Goal: Task Accomplishment & Management: Use online tool/utility

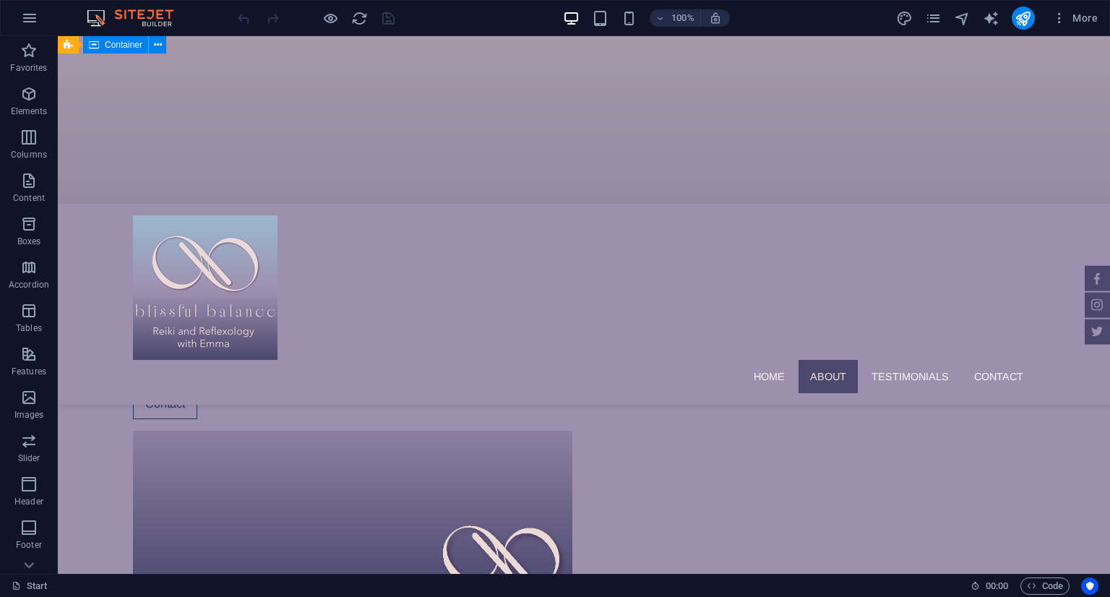
scroll to position [1324, 0]
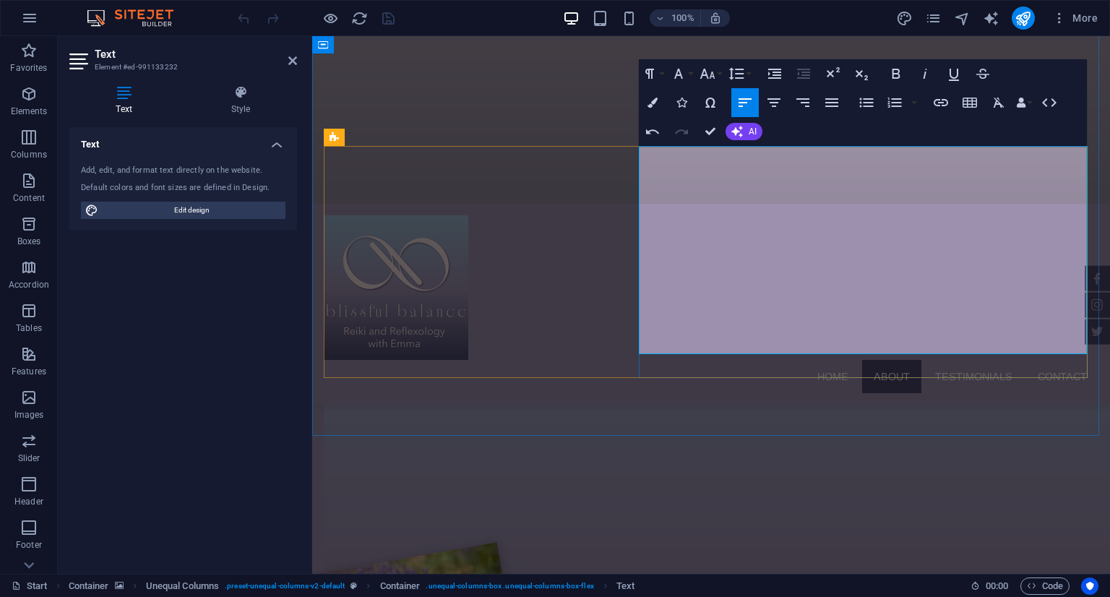
drag, startPoint x: 640, startPoint y: 277, endPoint x: 746, endPoint y: 348, distance: 128.1
copy div "A gentle energy healing practice that restores balance to mind, body, and spiri…"
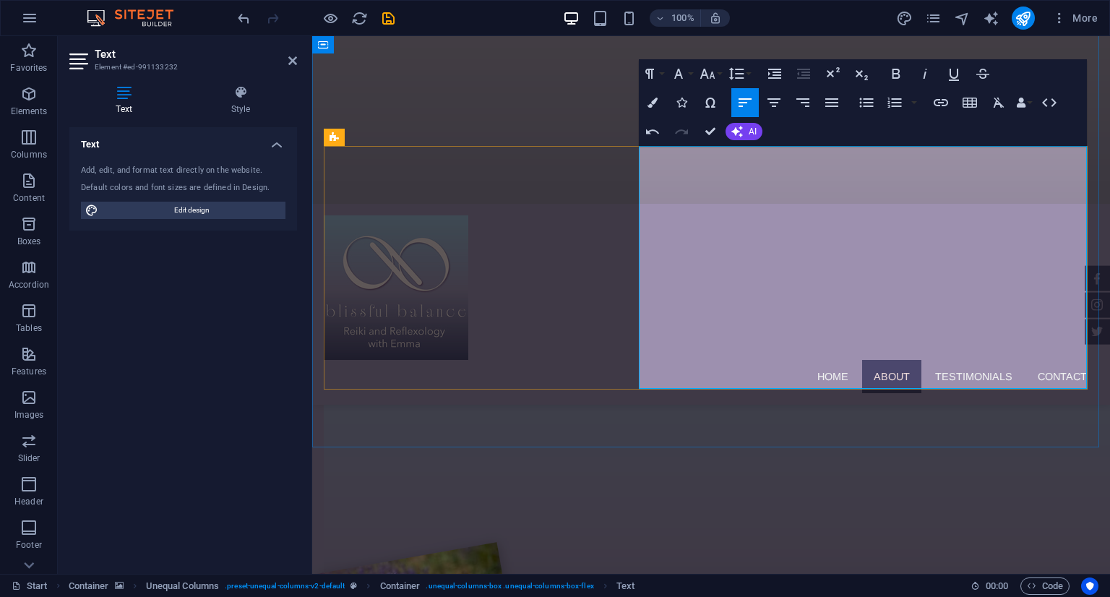
drag, startPoint x: 642, startPoint y: 313, endPoint x: 833, endPoint y: 322, distance: 191.0
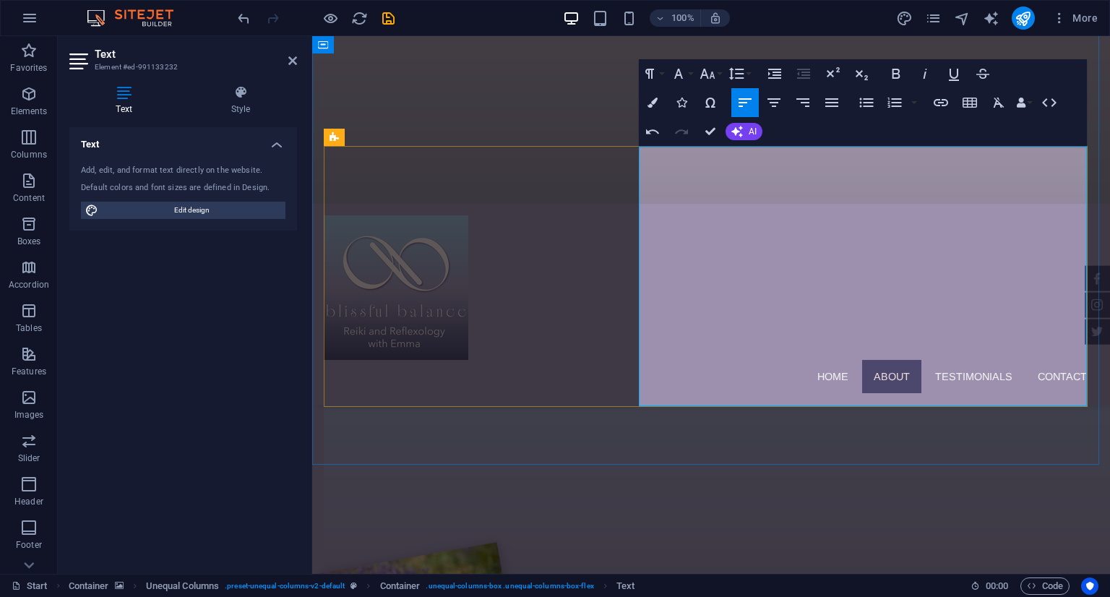
drag, startPoint x: 877, startPoint y: 361, endPoint x: 639, endPoint y: 322, distance: 240.8
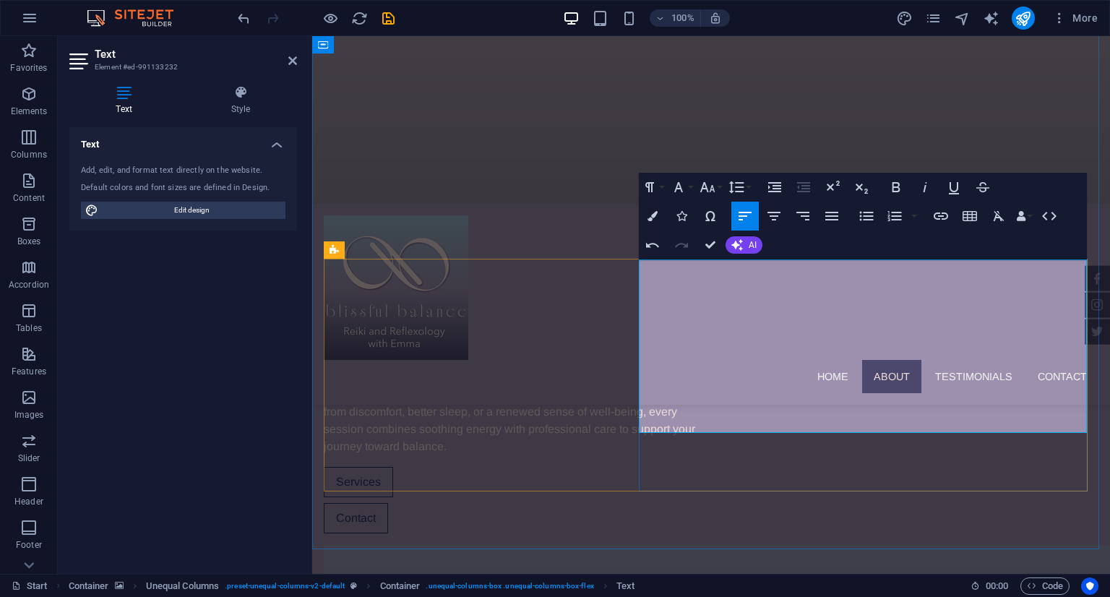
scroll to position [1252, 0]
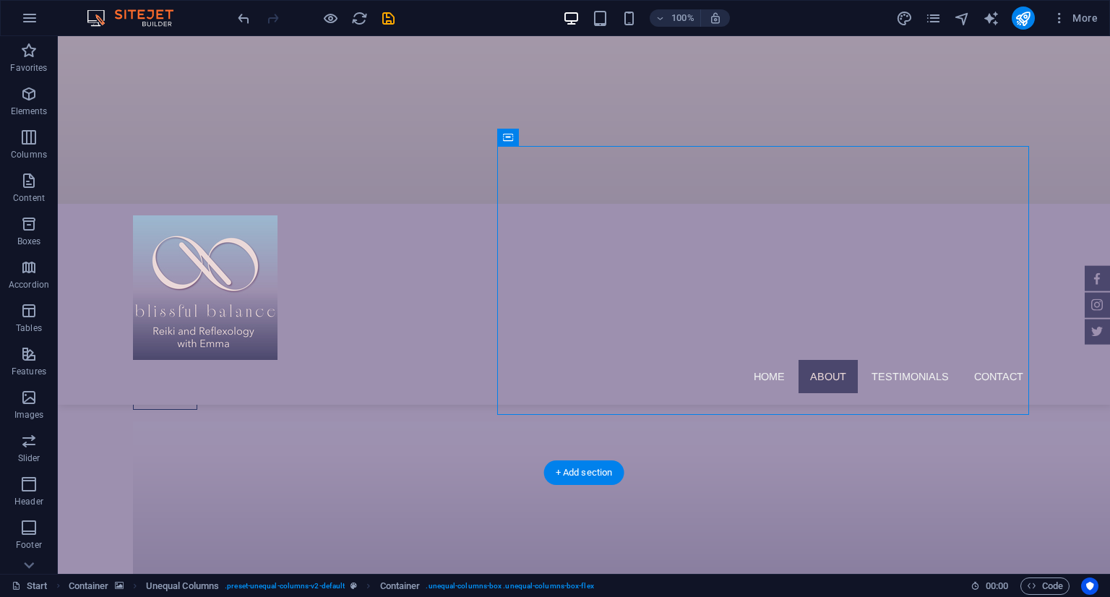
scroll to position [1309, 0]
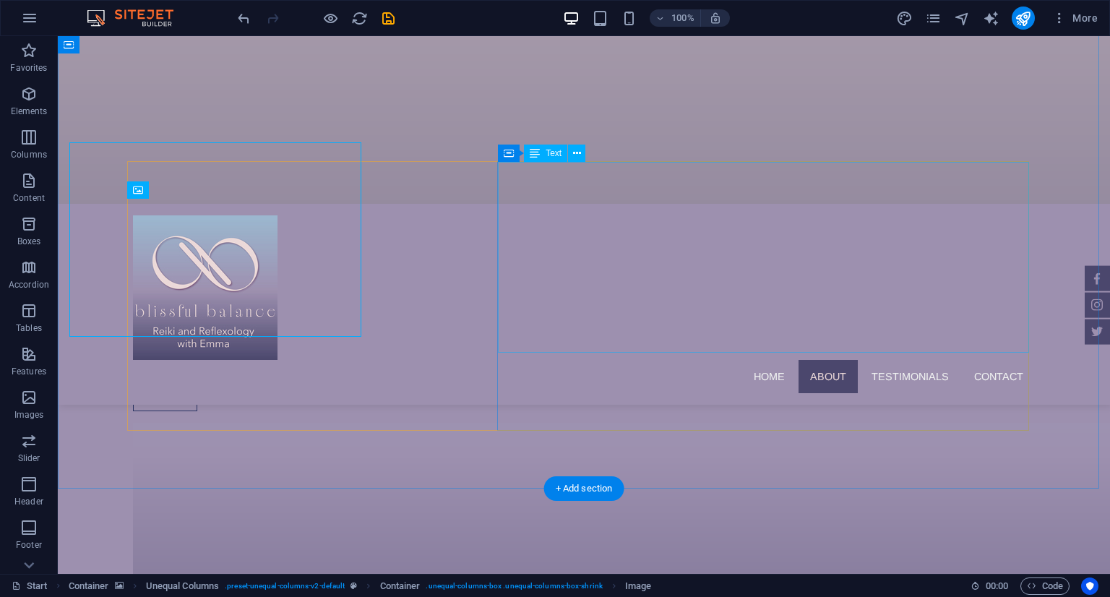
scroll to position [1365, 0]
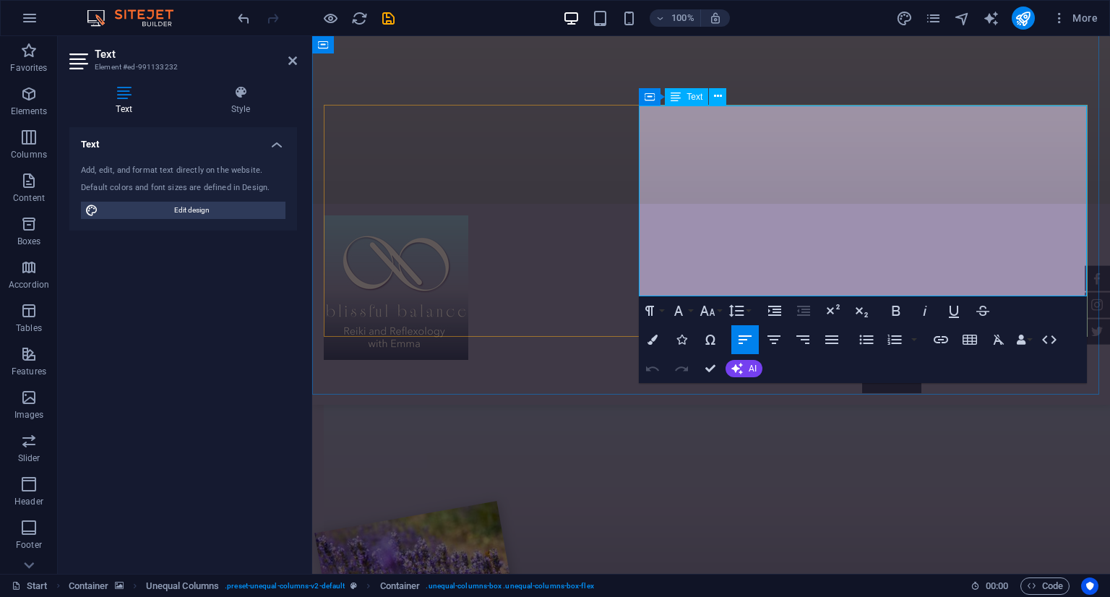
scroll to position [1422, 0]
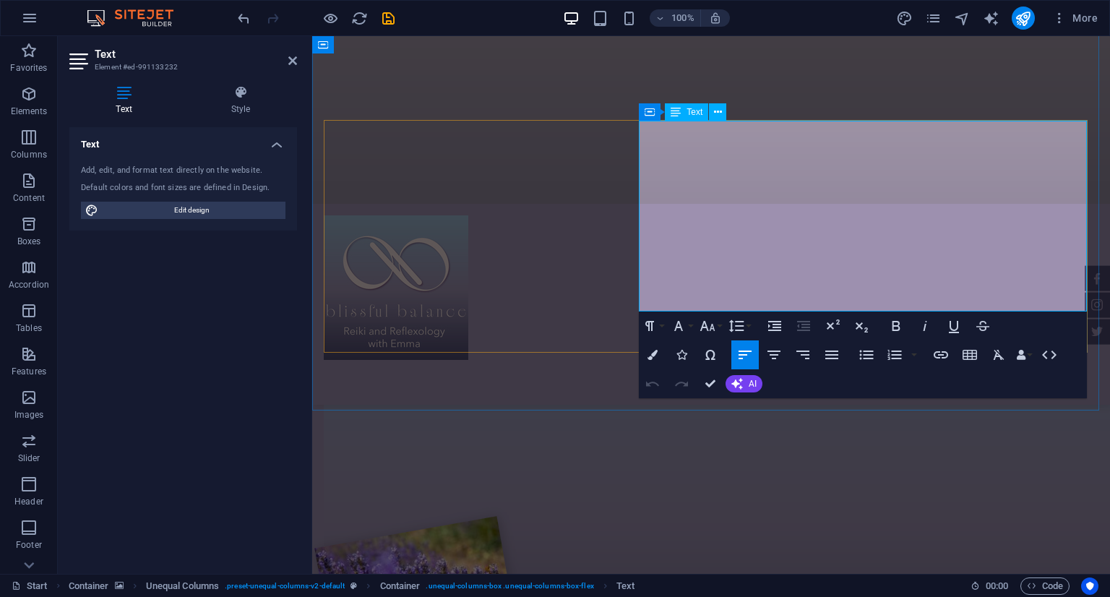
scroll to position [1278, 0]
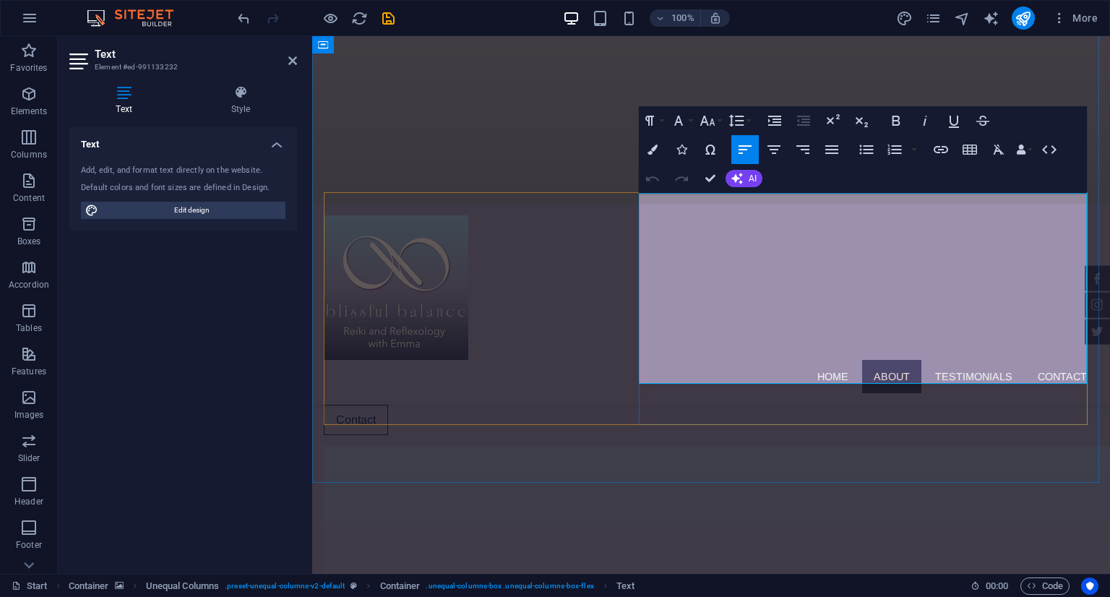
drag, startPoint x: 642, startPoint y: 304, endPoint x: 668, endPoint y: 309, distance: 25.7
drag, startPoint x: 640, startPoint y: 305, endPoint x: 835, endPoint y: 369, distance: 205.2
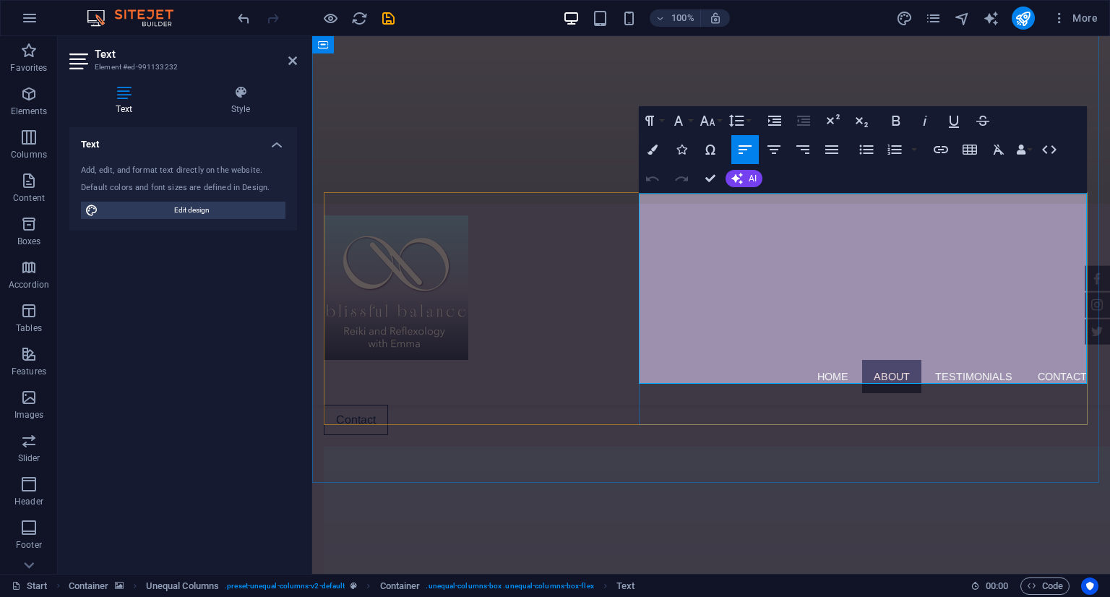
copy div "A gentle energy healing practice that restores balance to mind, body, and spiri…"
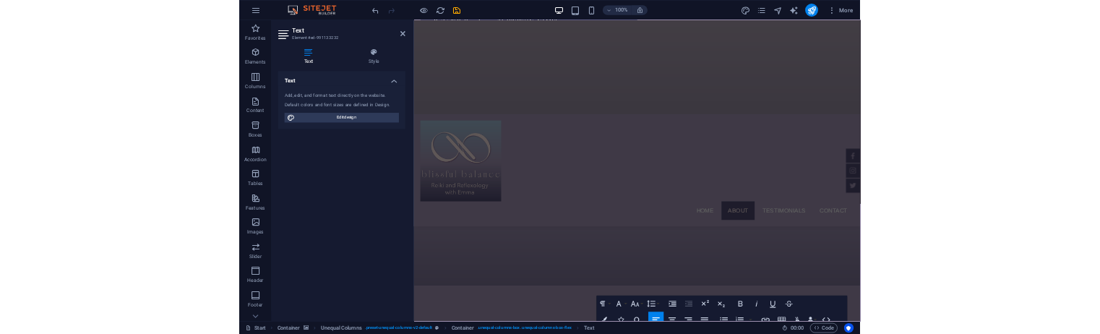
scroll to position [989, 0]
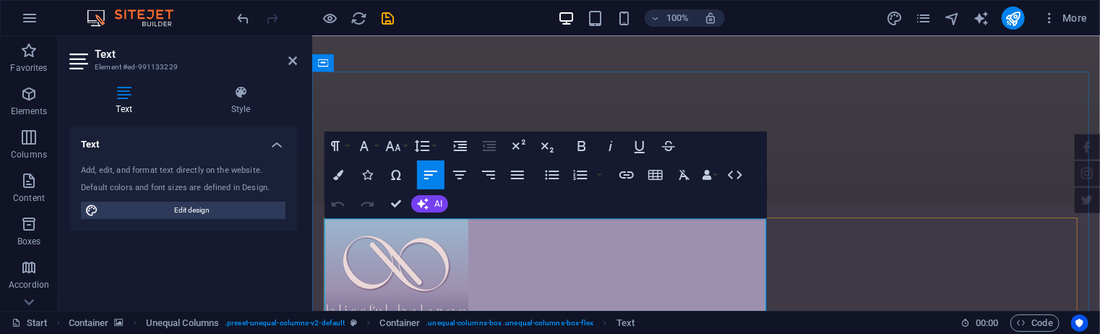
scroll to position [839, 0]
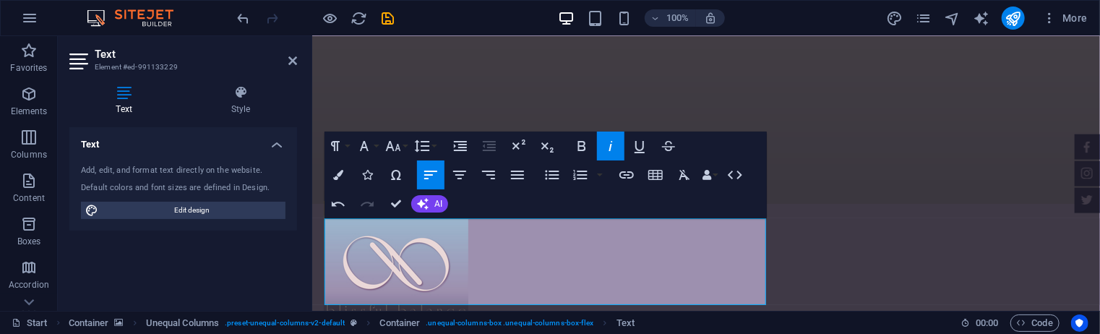
scroll to position [767, 0]
click at [607, 144] on icon "button" at bounding box center [610, 145] width 17 height 17
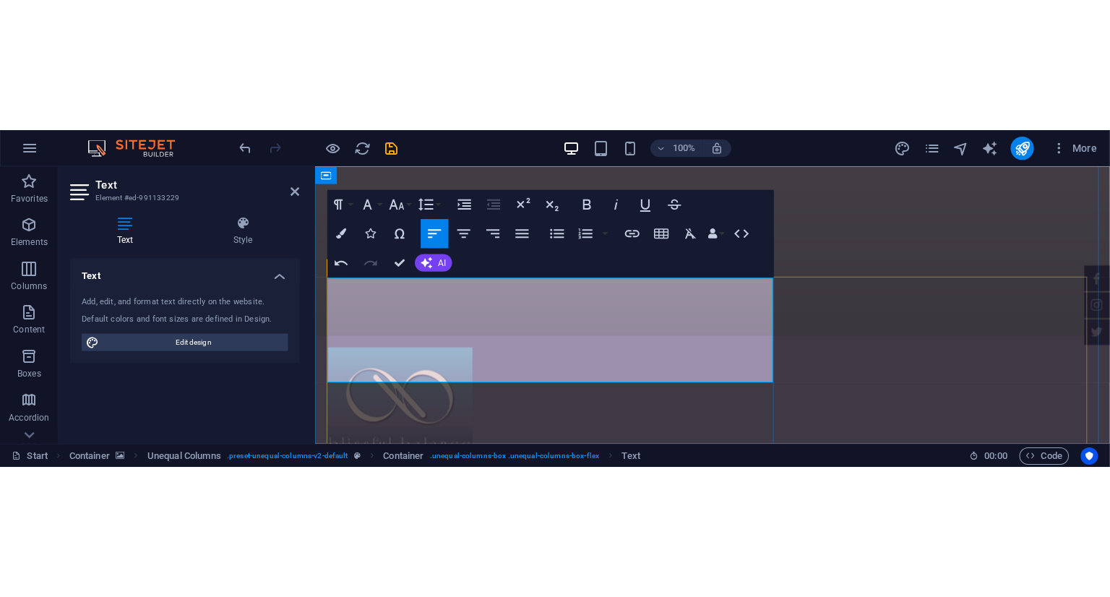
scroll to position [839, 0]
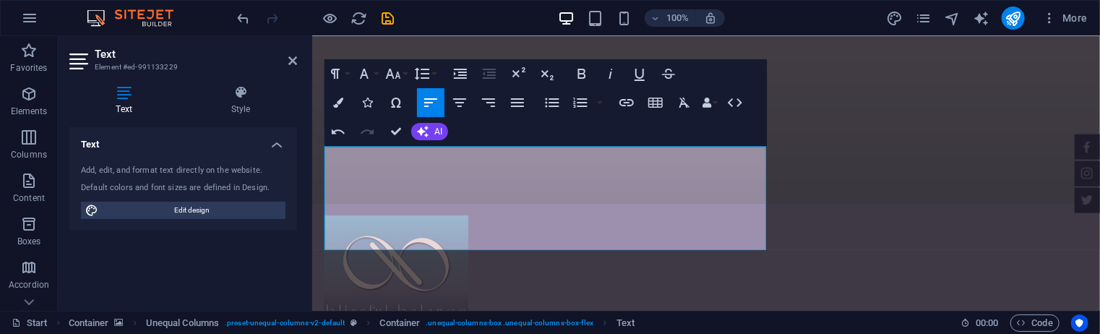
click at [814, 171] on figure at bounding box center [705, 119] width 788 height 168
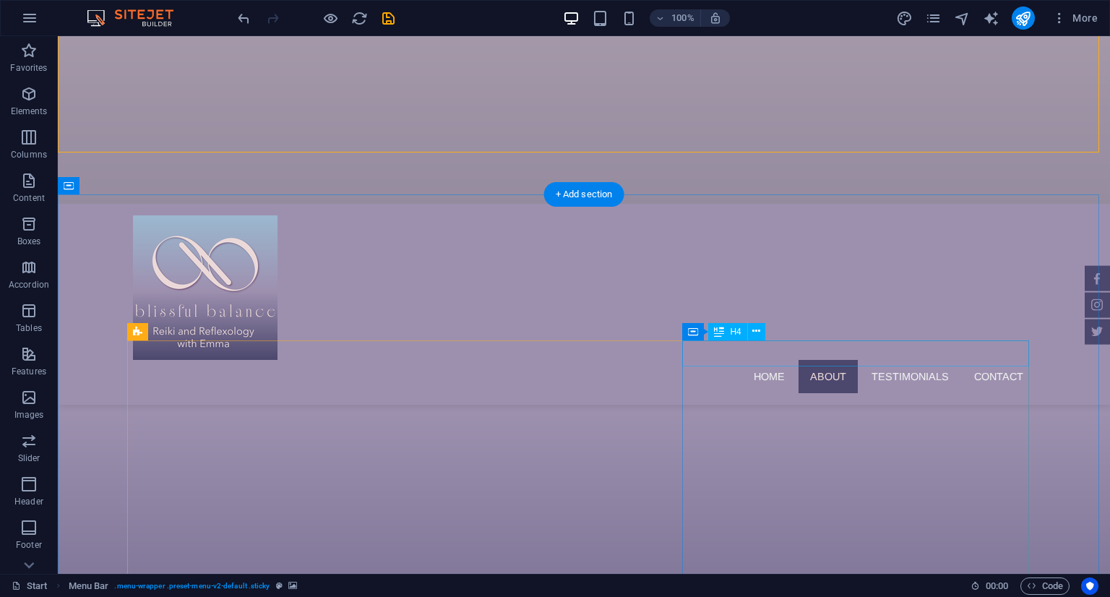
scroll to position [983, 0]
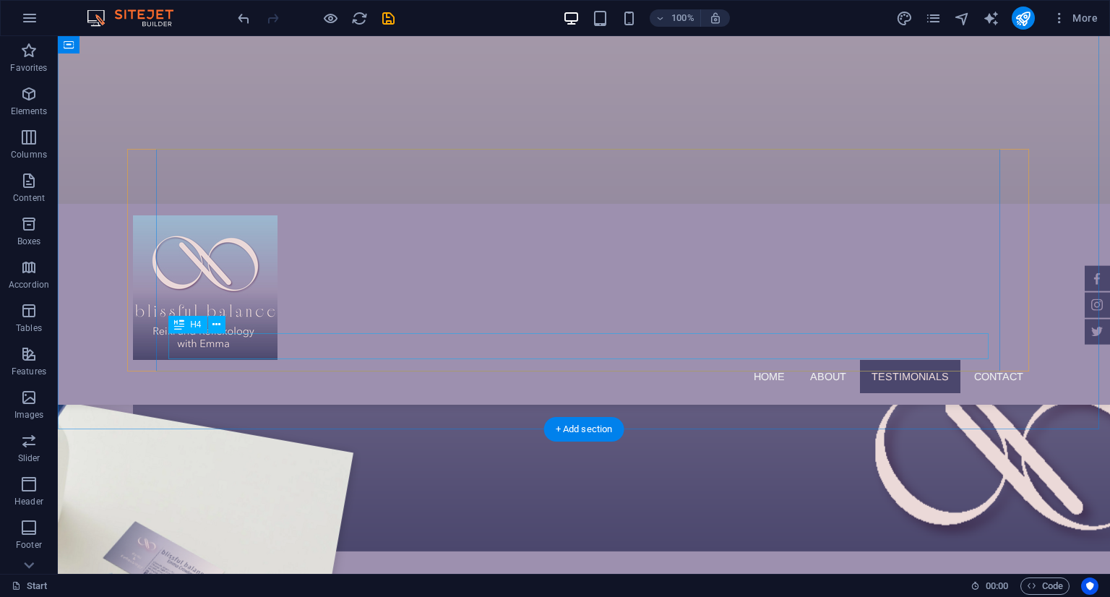
scroll to position [1851, 0]
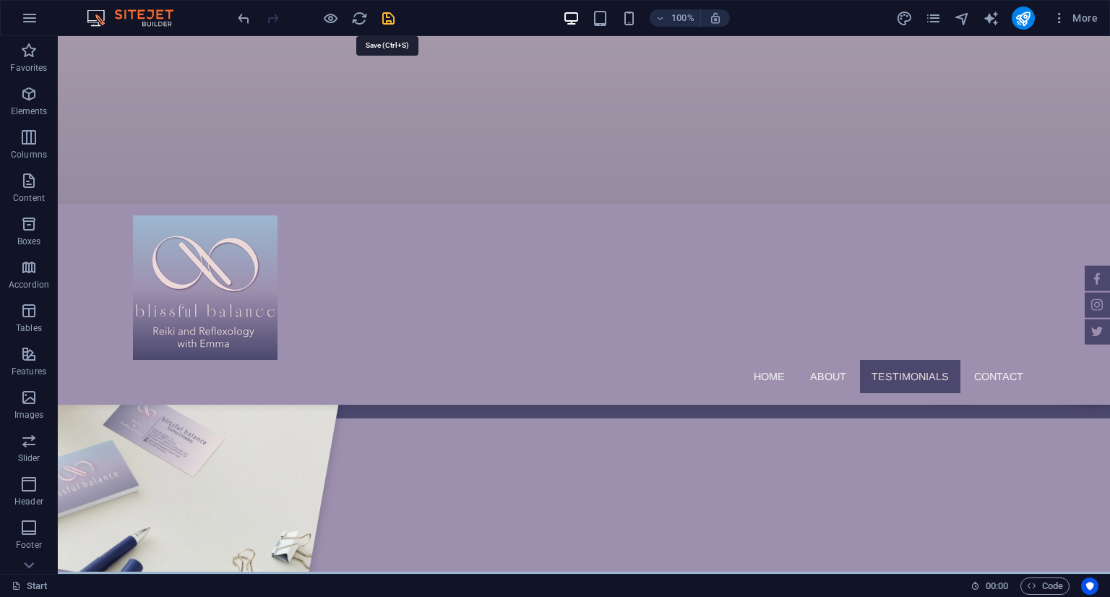
drag, startPoint x: 381, startPoint y: 21, endPoint x: 347, endPoint y: 7, distance: 36.9
click at [381, 21] on icon "save" at bounding box center [388, 18] width 17 height 17
checkbox input "false"
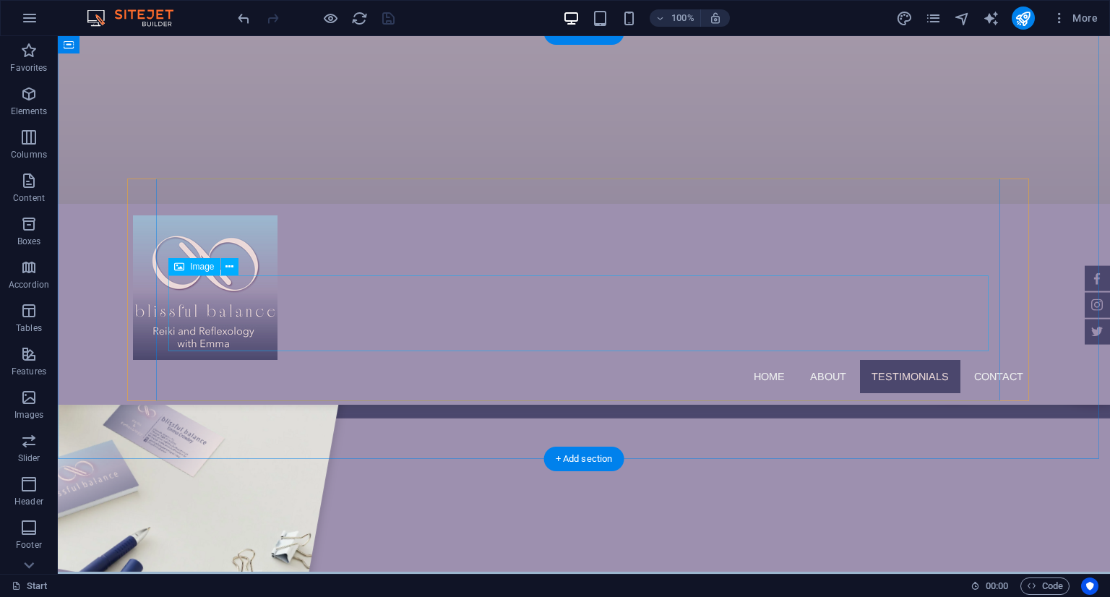
scroll to position [1706, 0]
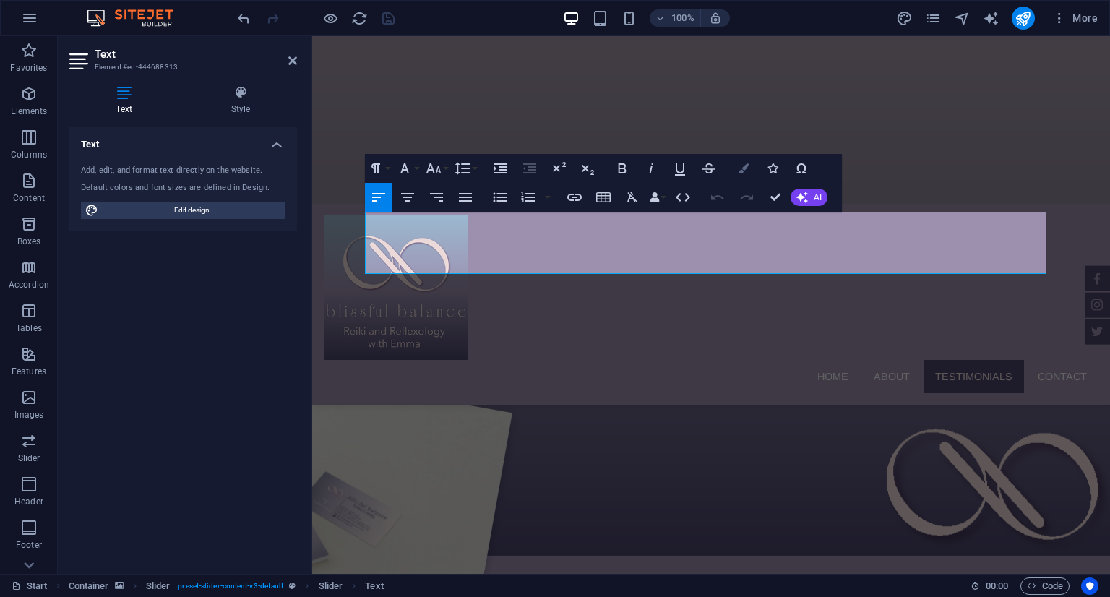
click at [737, 168] on button "Colors" at bounding box center [743, 168] width 27 height 29
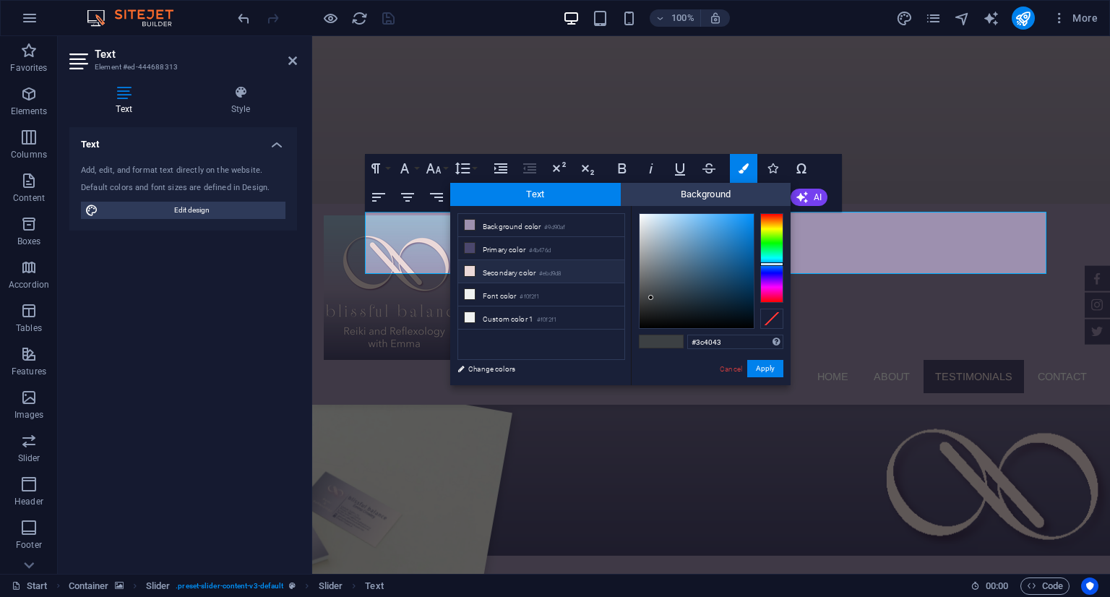
click at [525, 267] on li "Secondary color #ebd9d8" at bounding box center [541, 271] width 166 height 23
type input "#ebd9d8"
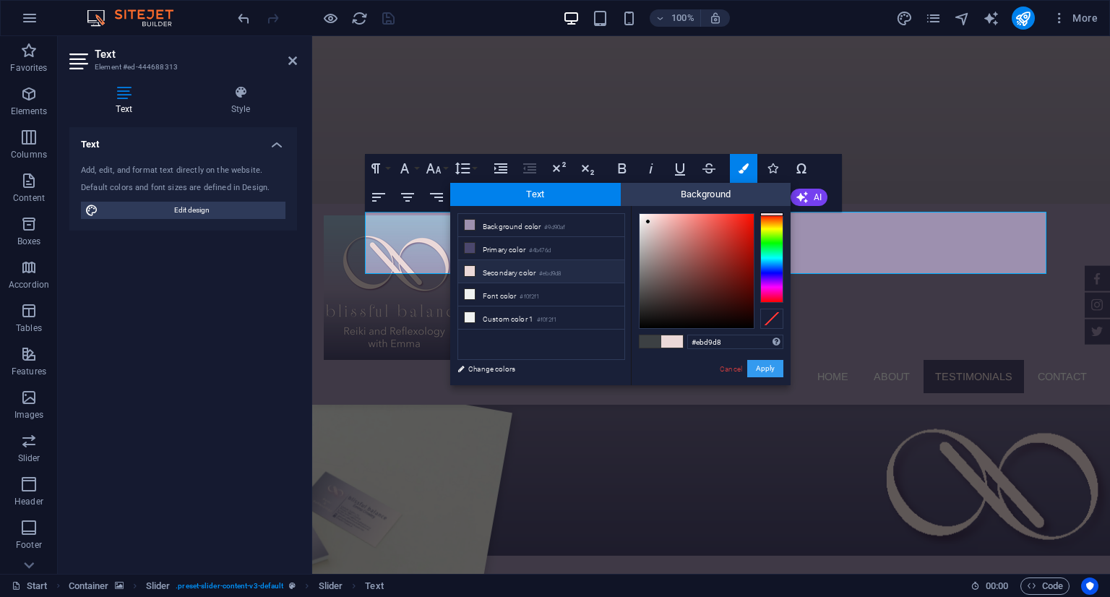
click at [764, 333] on button "Apply" at bounding box center [765, 368] width 36 height 17
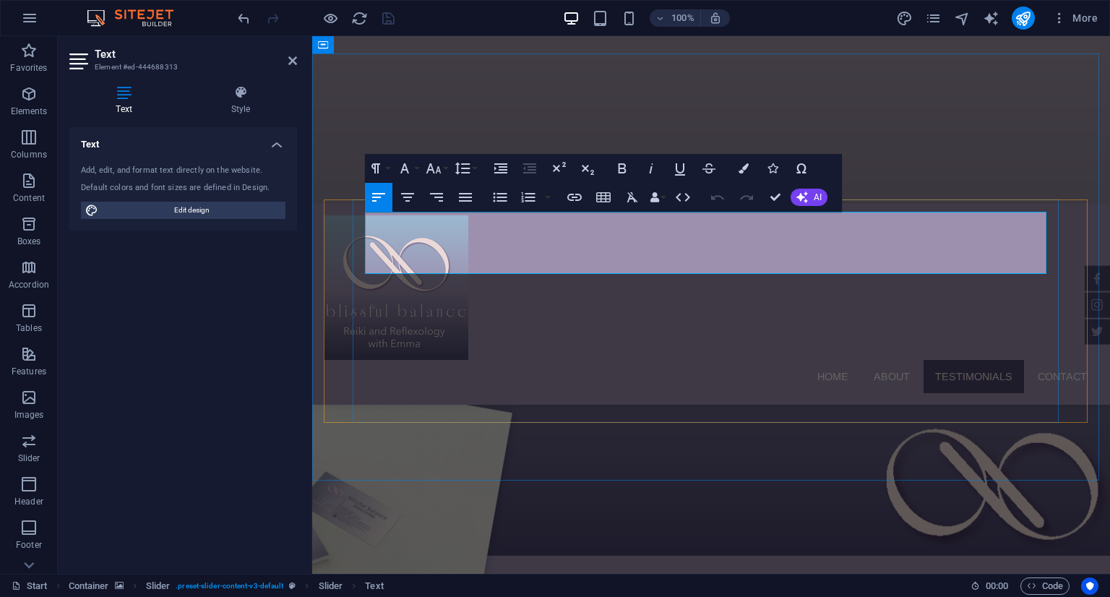
click at [740, 174] on button "Colors" at bounding box center [743, 168] width 27 height 29
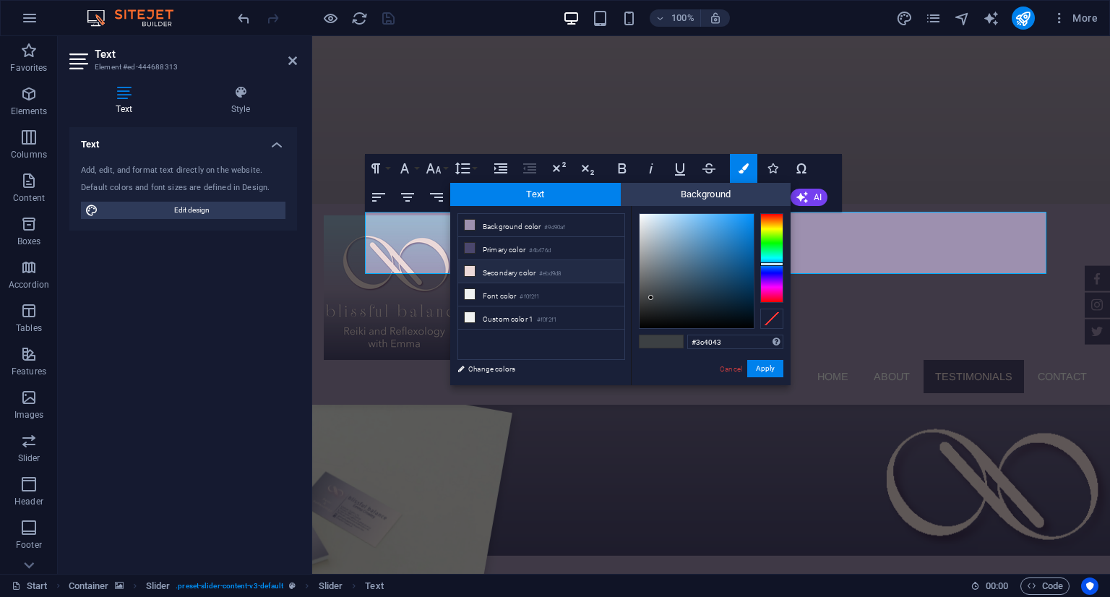
click at [508, 270] on li "Secondary color #ebd9d8" at bounding box center [541, 271] width 166 height 23
type input "#ebd9d8"
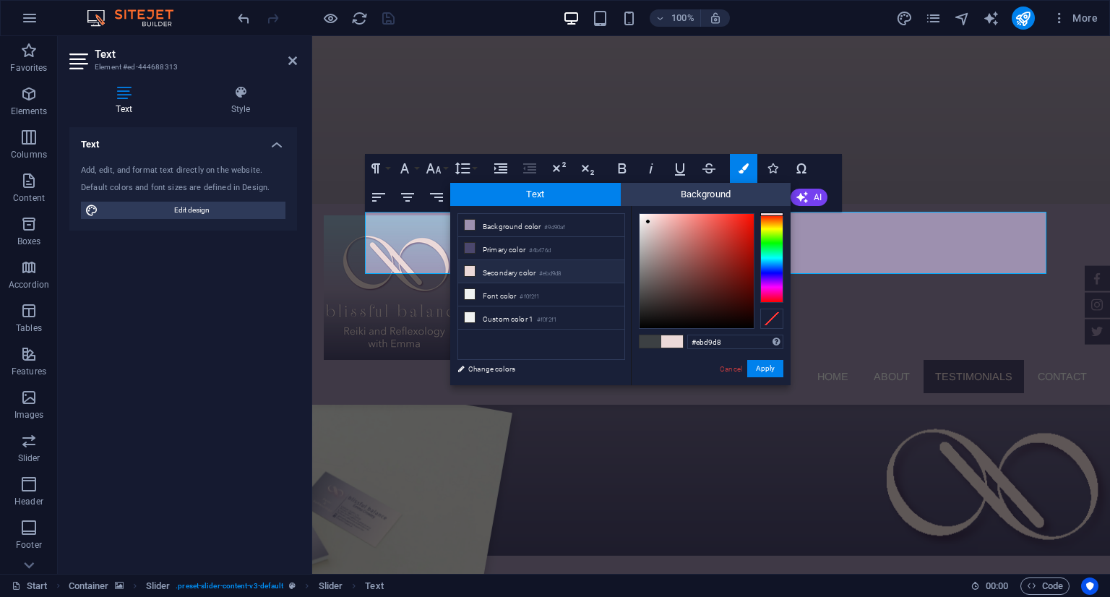
click at [673, 333] on span at bounding box center [672, 341] width 22 height 12
click at [756, 333] on button "Apply" at bounding box center [765, 368] width 36 height 17
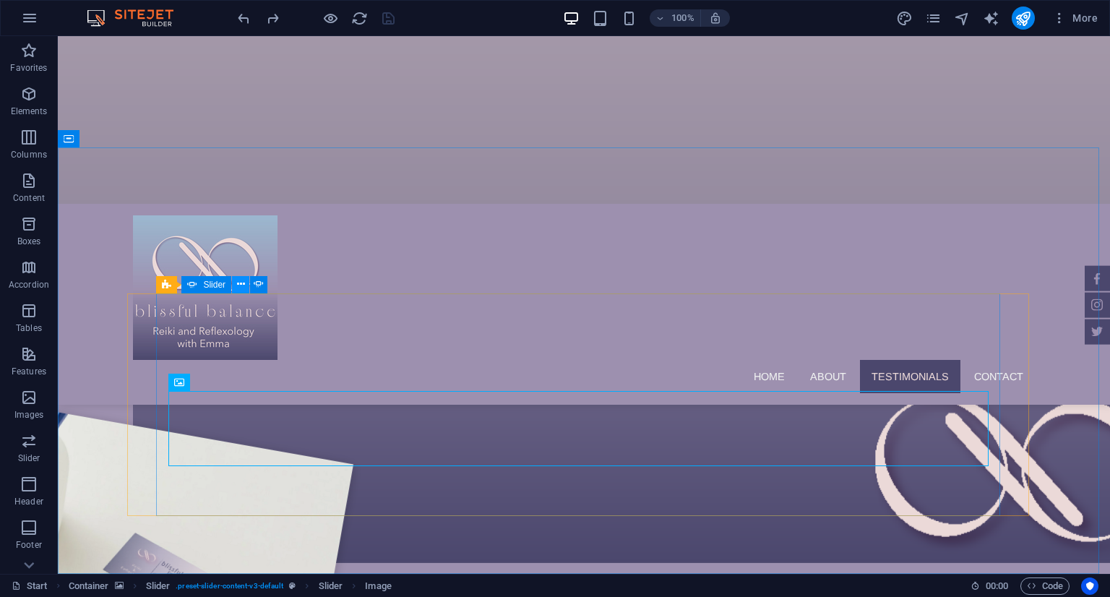
click at [242, 283] on icon at bounding box center [241, 284] width 8 height 15
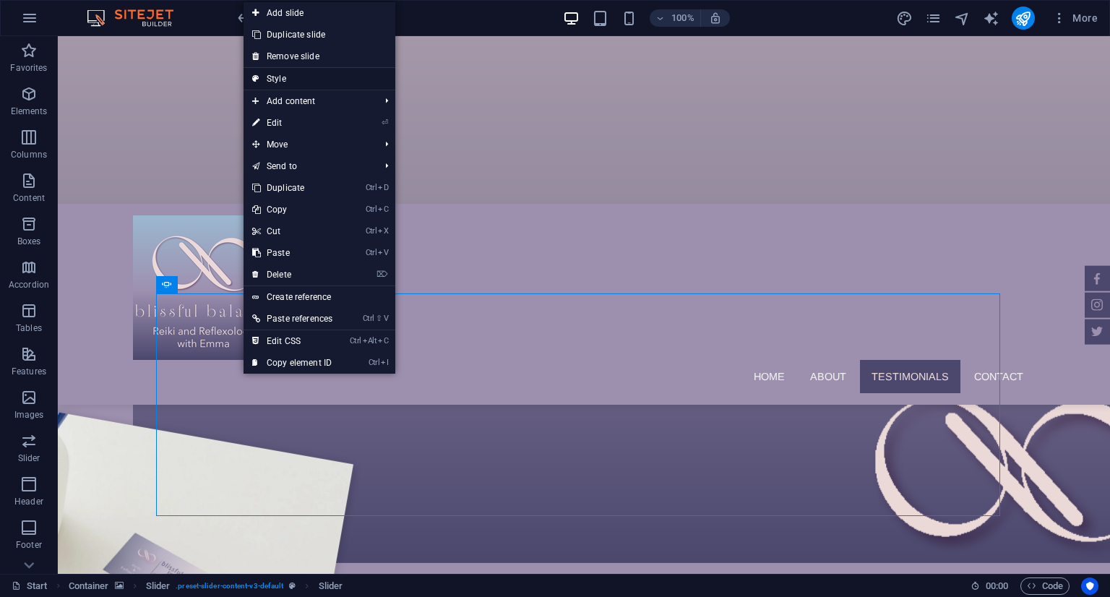
click at [306, 83] on link "Style" at bounding box center [320, 79] width 152 height 22
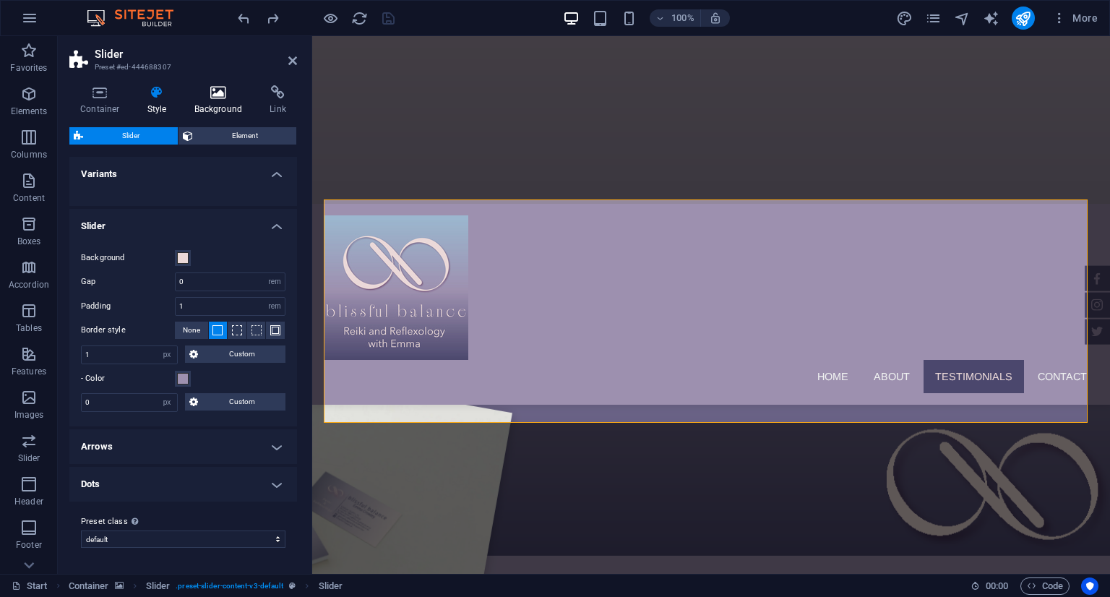
click at [222, 87] on icon at bounding box center [219, 92] width 70 height 14
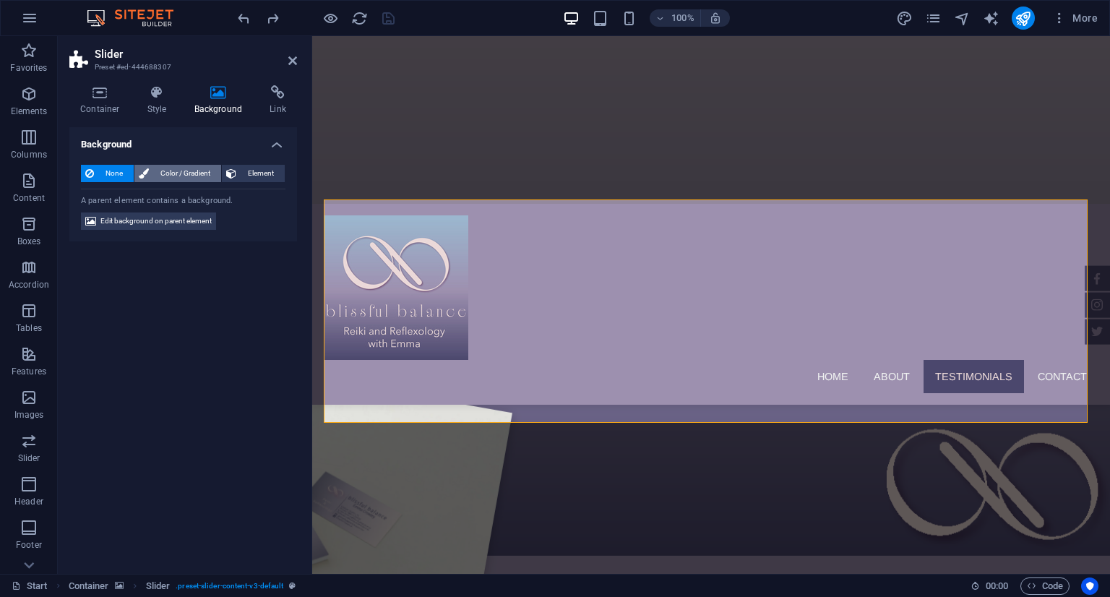
click at [189, 169] on span "Color / Gradient" at bounding box center [185, 173] width 64 height 17
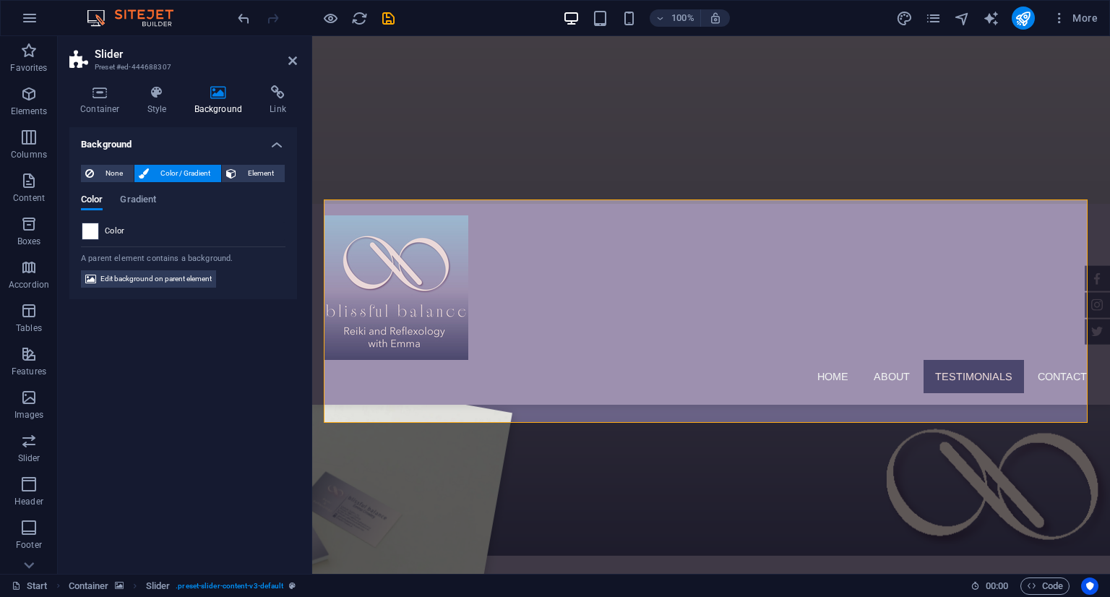
click at [90, 232] on span at bounding box center [90, 231] width 16 height 16
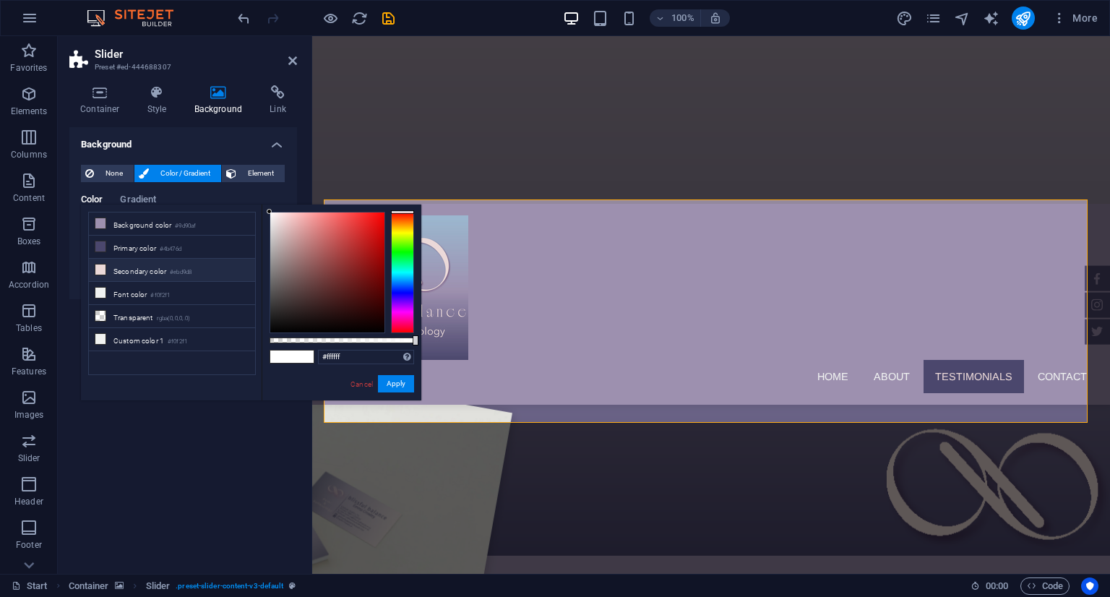
click at [134, 267] on li "Secondary color #ebd9d8" at bounding box center [172, 270] width 166 height 23
type input "#ebd9d8"
click at [390, 333] on button "Apply" at bounding box center [396, 383] width 36 height 17
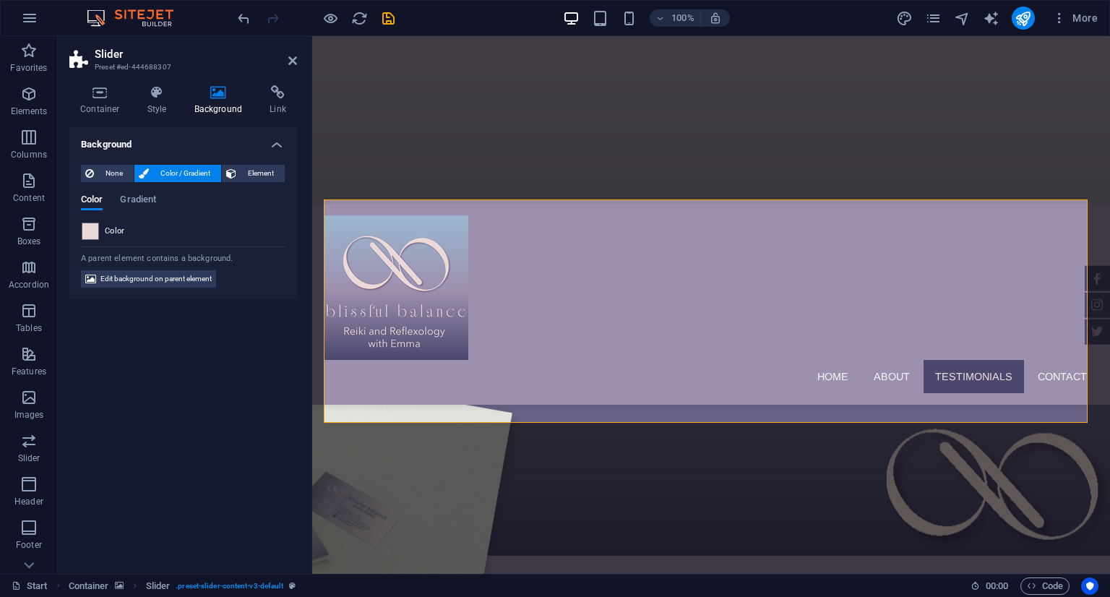
click at [90, 228] on span at bounding box center [90, 231] width 16 height 16
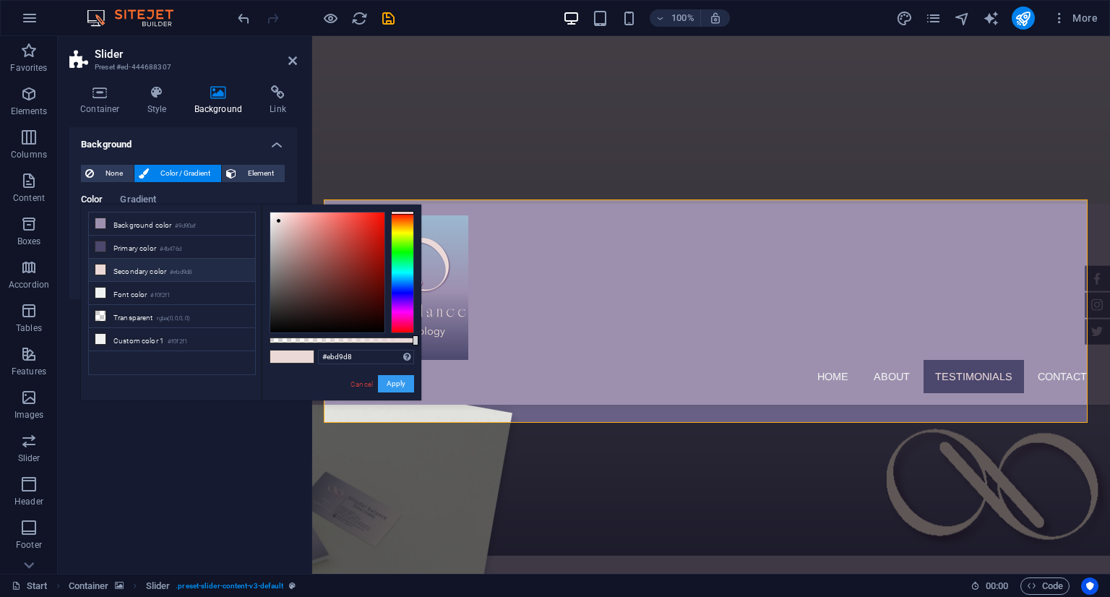
click at [389, 333] on button "Apply" at bounding box center [396, 383] width 36 height 17
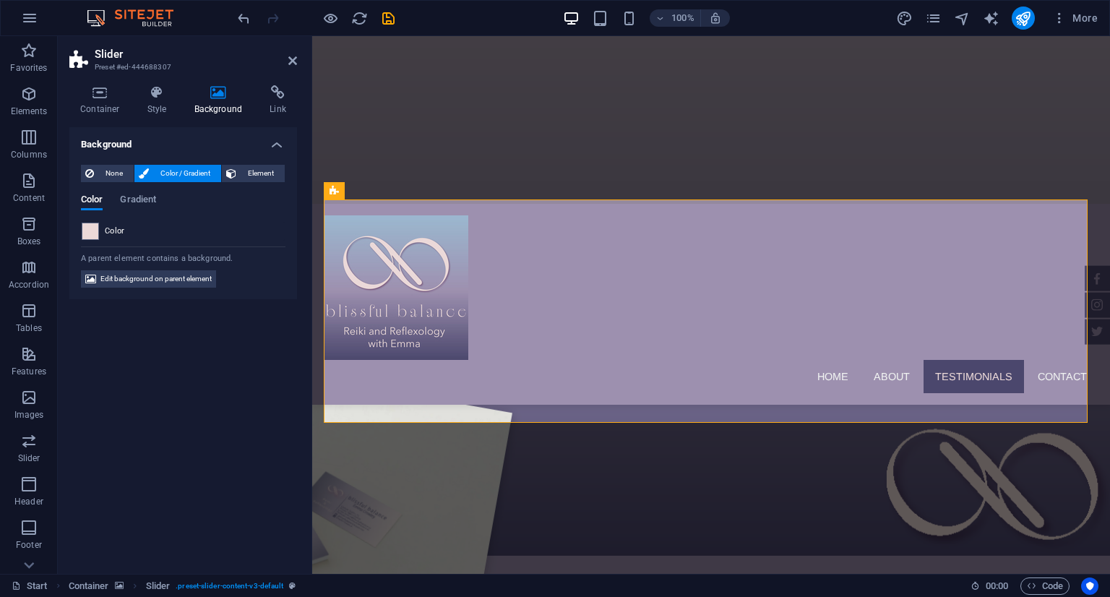
click at [89, 231] on span at bounding box center [90, 231] width 16 height 16
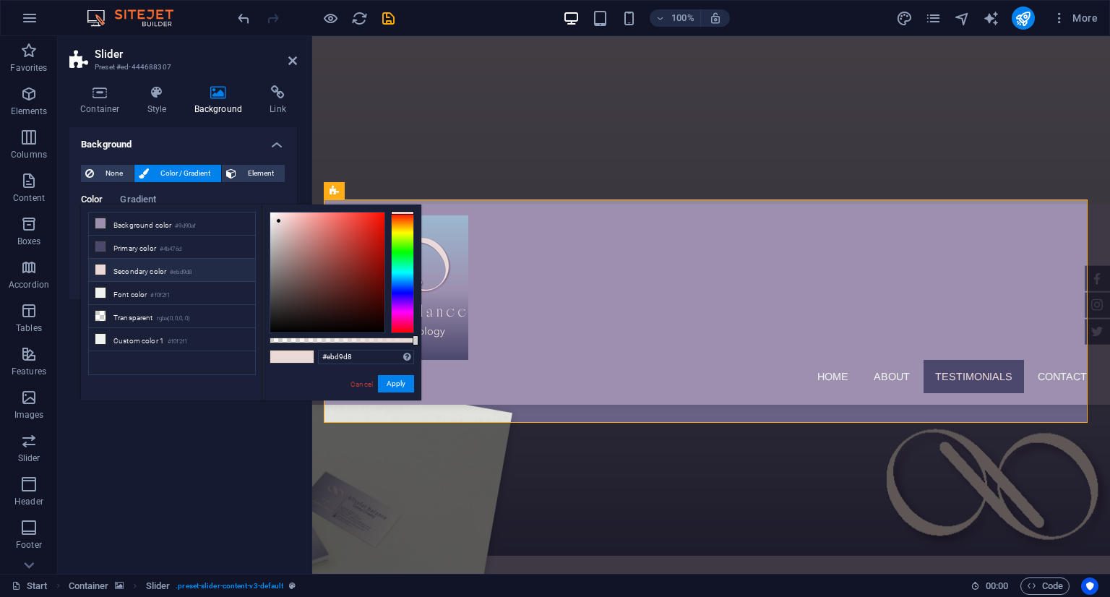
click at [287, 333] on span at bounding box center [281, 356] width 22 height 12
click at [408, 333] on button "Apply" at bounding box center [396, 383] width 36 height 17
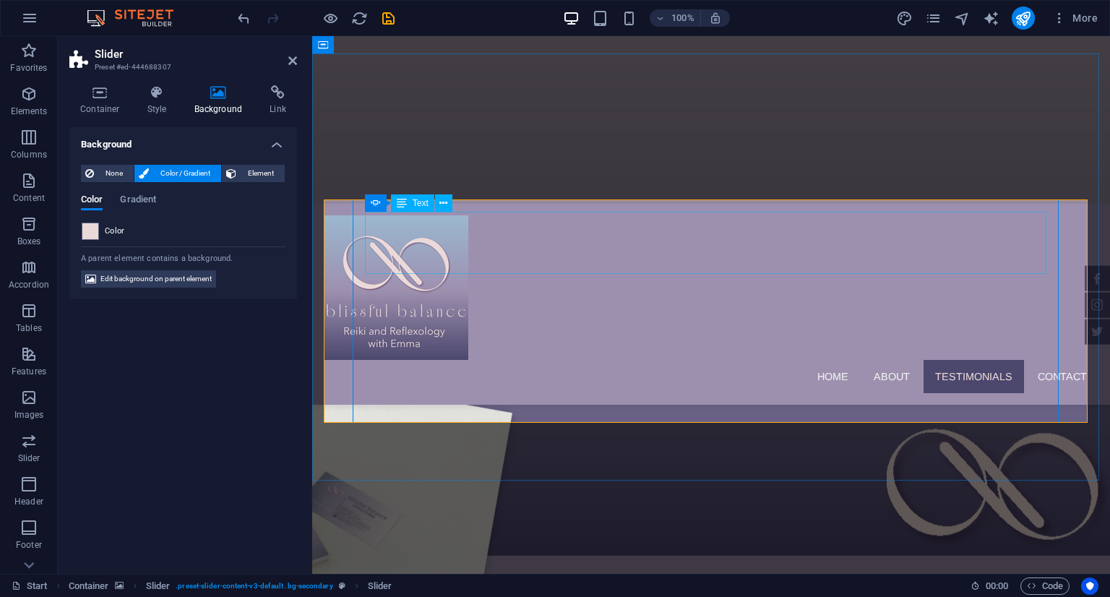
click at [442, 204] on icon at bounding box center [443, 203] width 8 height 15
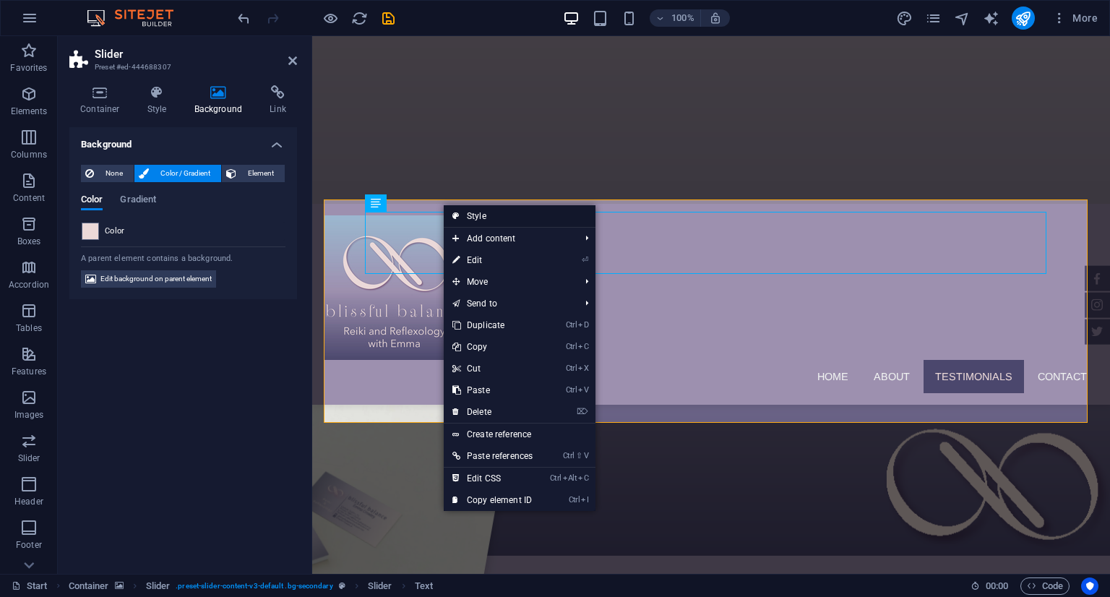
click at [451, 212] on link "Style" at bounding box center [520, 216] width 152 height 22
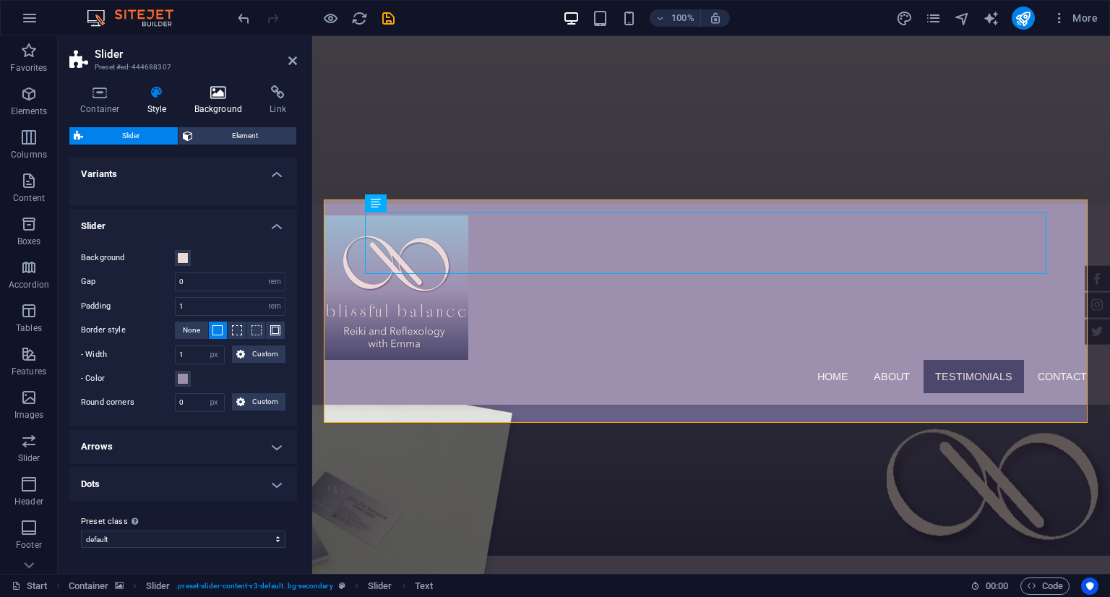
click at [225, 104] on h4 "Background" at bounding box center [222, 100] width 76 height 30
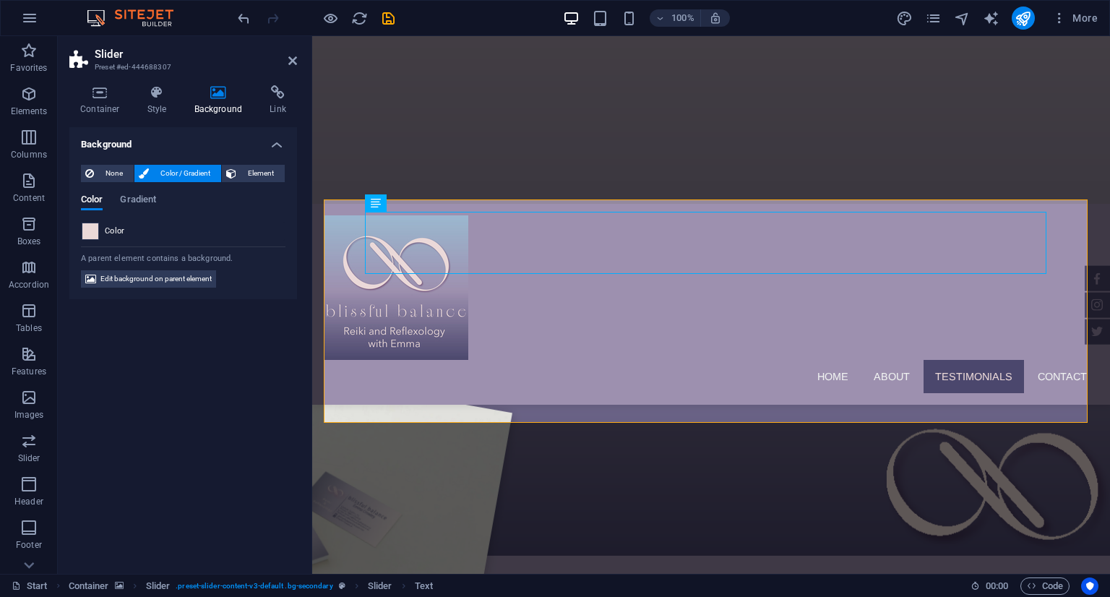
click at [87, 228] on span at bounding box center [90, 231] width 16 height 16
click at [247, 175] on span "Element" at bounding box center [261, 173] width 40 height 17
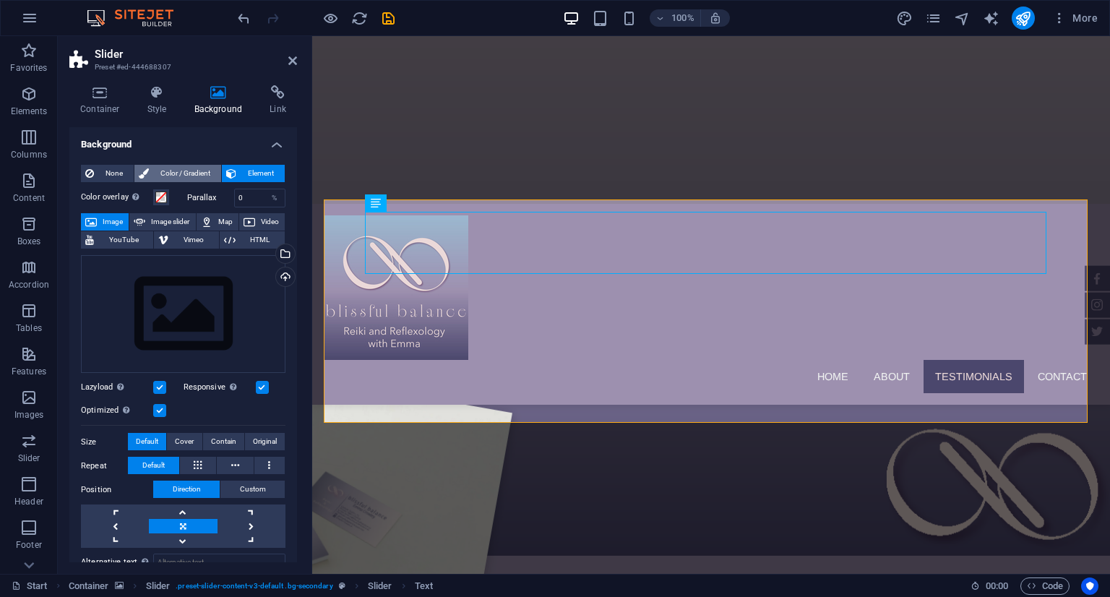
click at [184, 168] on span "Color / Gradient" at bounding box center [185, 173] width 64 height 17
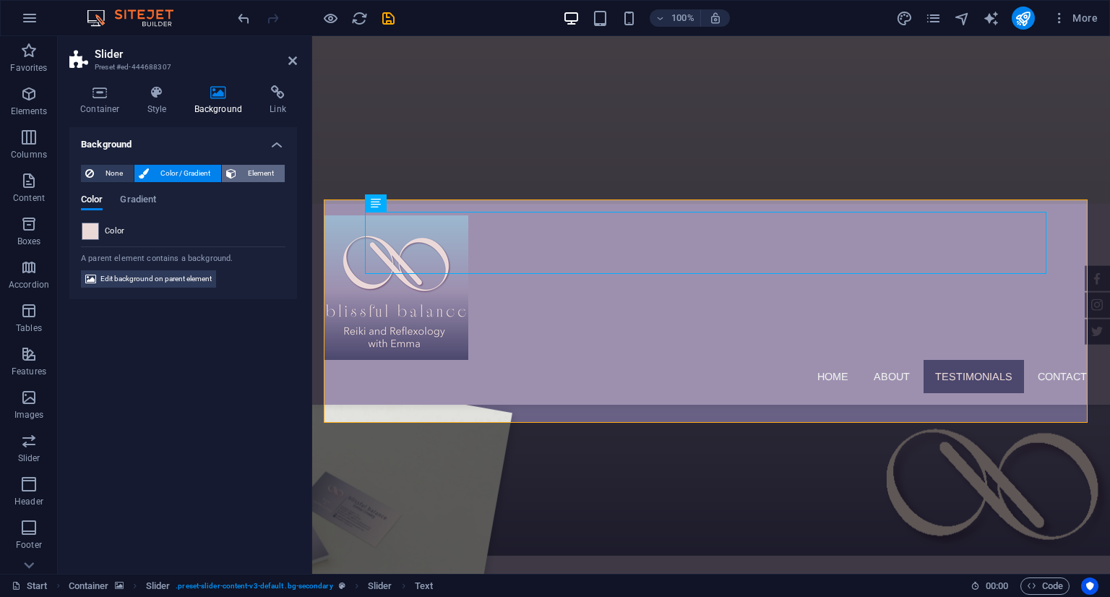
click at [248, 170] on span "Element" at bounding box center [261, 173] width 40 height 17
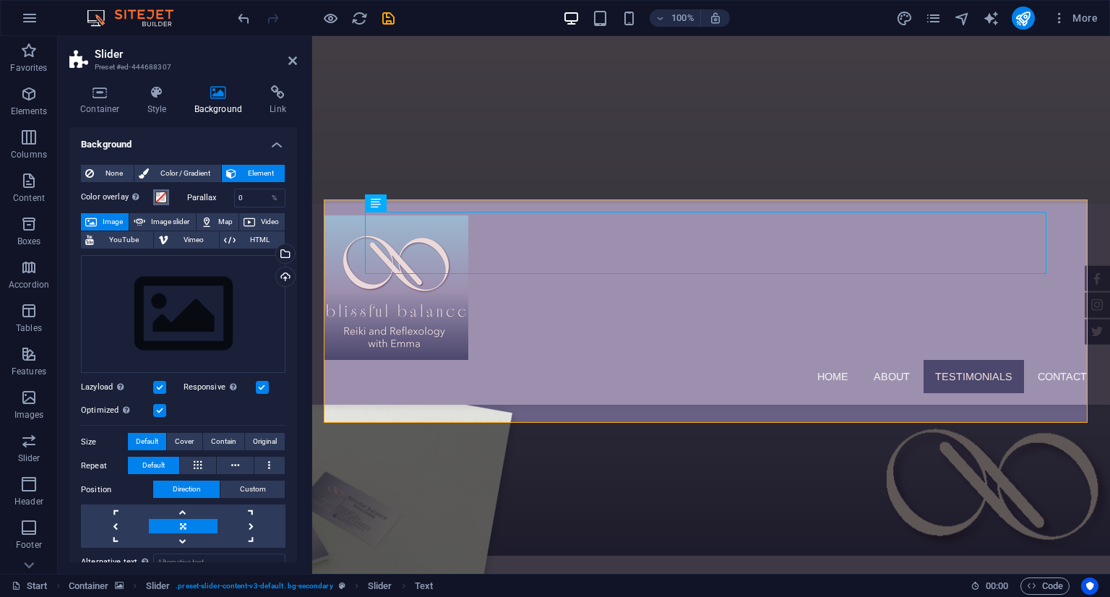
click at [163, 197] on span at bounding box center [161, 197] width 12 height 12
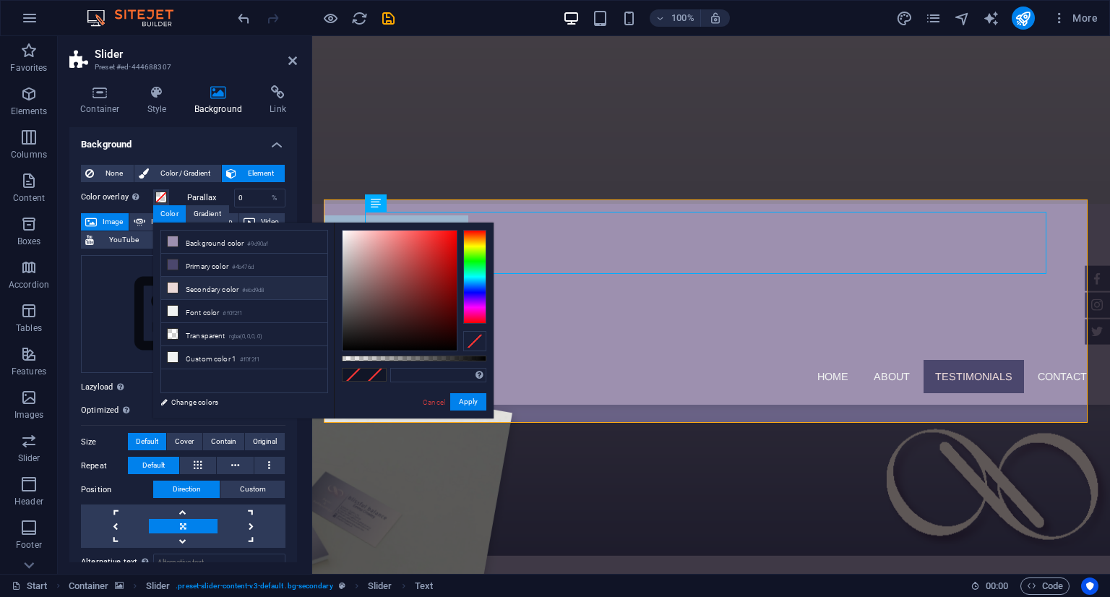
click at [214, 284] on li "Secondary color #ebd9d8" at bounding box center [244, 288] width 166 height 23
type input "#ebd9d8"
drag, startPoint x: 464, startPoint y: 404, endPoint x: 154, endPoint y: 366, distance: 312.4
click at [464, 333] on button "Apply" at bounding box center [468, 401] width 36 height 17
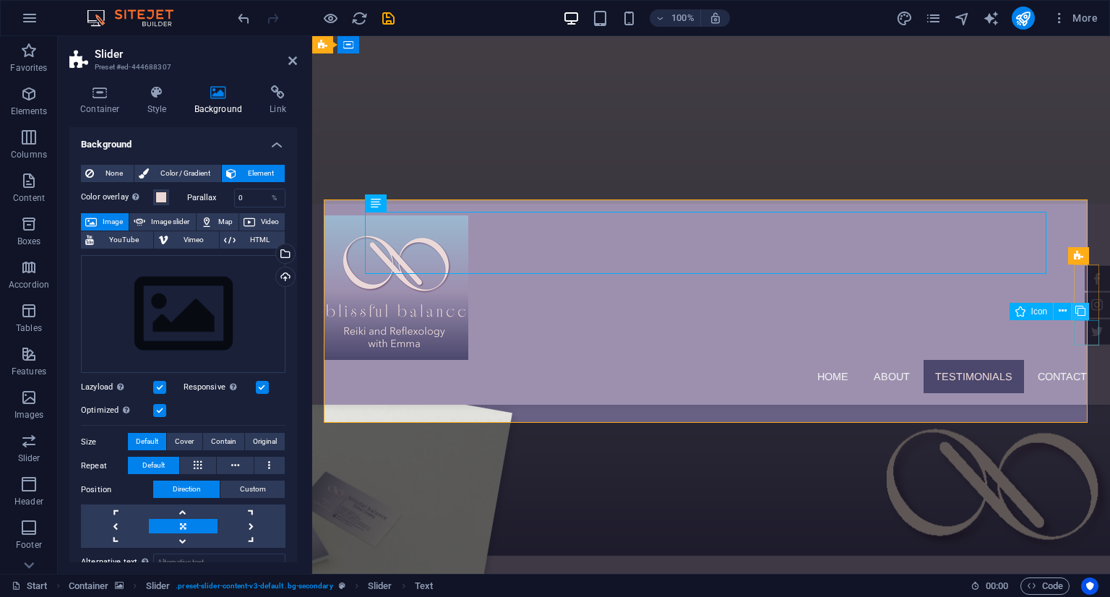
click at [1072, 314] on button at bounding box center [1080, 311] width 17 height 17
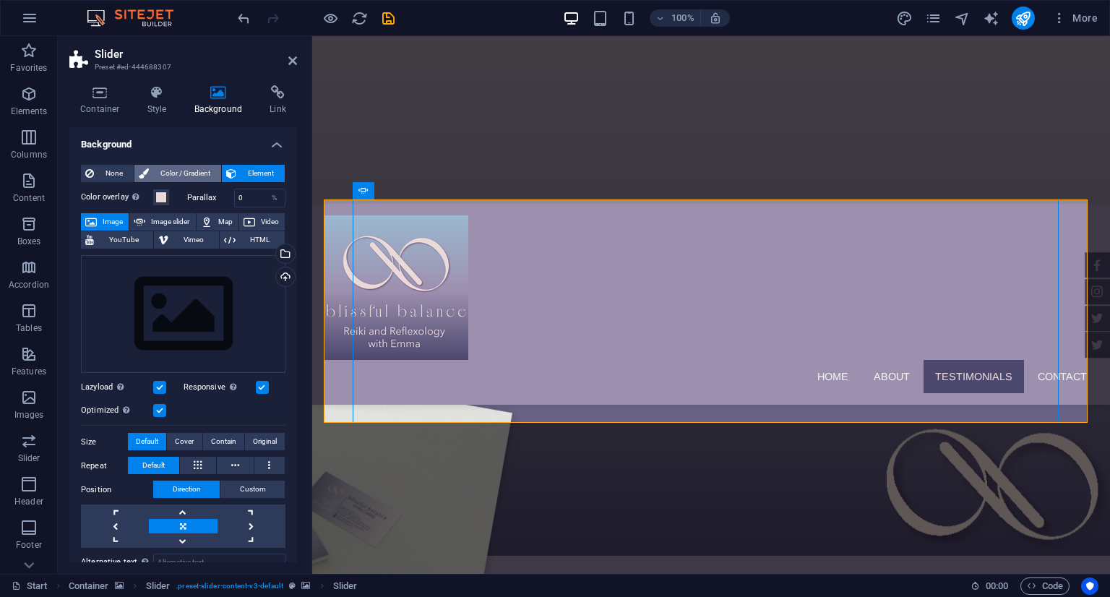
click at [158, 174] on span "Color / Gradient" at bounding box center [185, 173] width 64 height 17
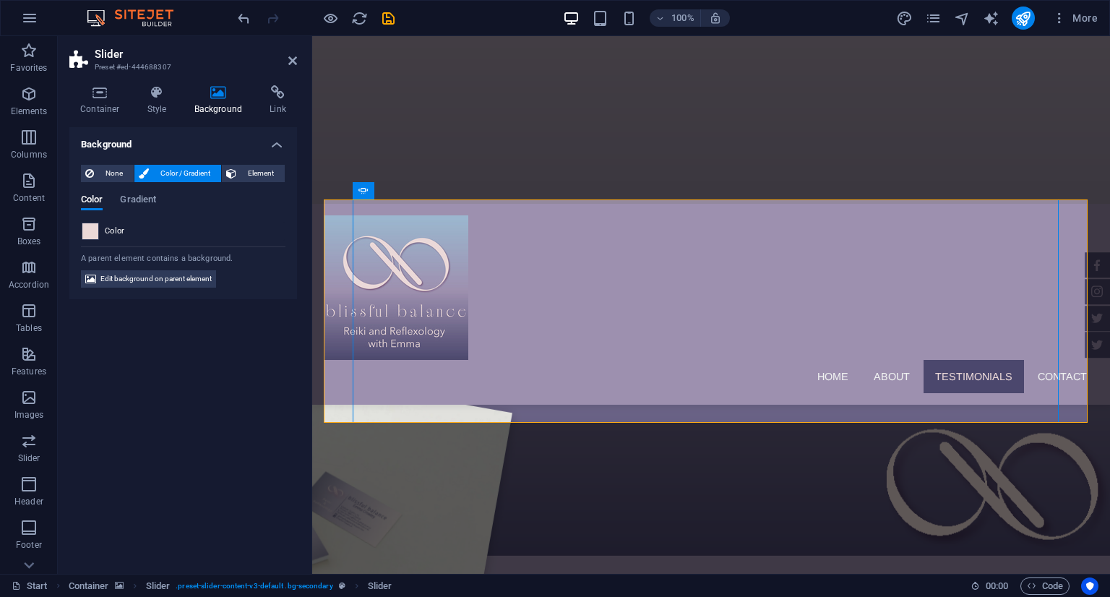
click at [92, 224] on span at bounding box center [90, 231] width 16 height 16
click at [92, 231] on span at bounding box center [90, 231] width 16 height 16
click at [109, 231] on span "Color" at bounding box center [115, 231] width 20 height 12
click at [87, 233] on span at bounding box center [90, 231] width 16 height 16
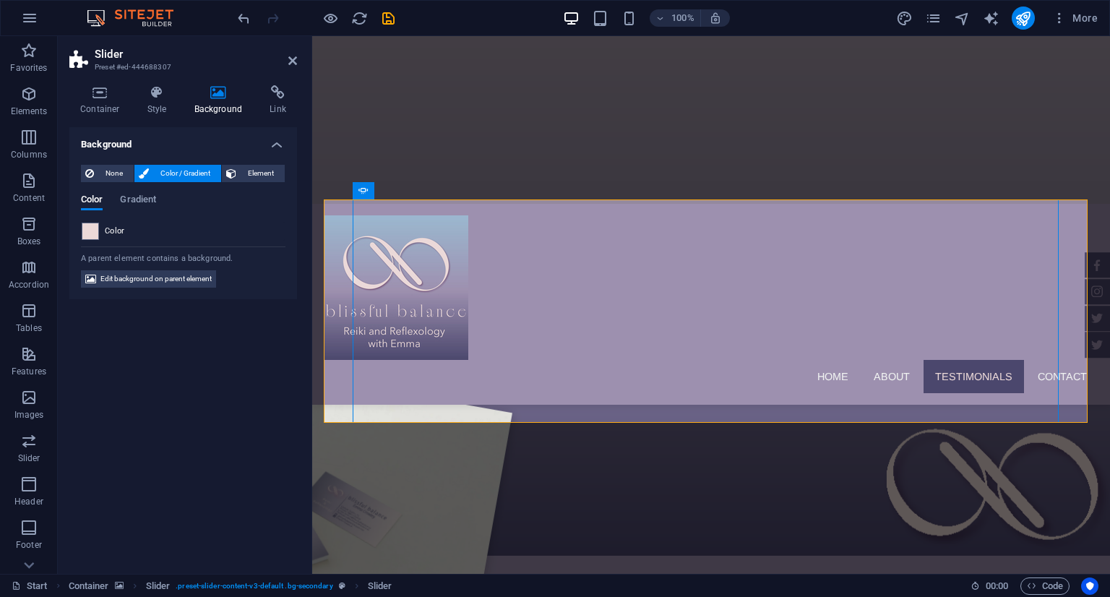
click at [108, 178] on span "None" at bounding box center [113, 173] width 31 height 17
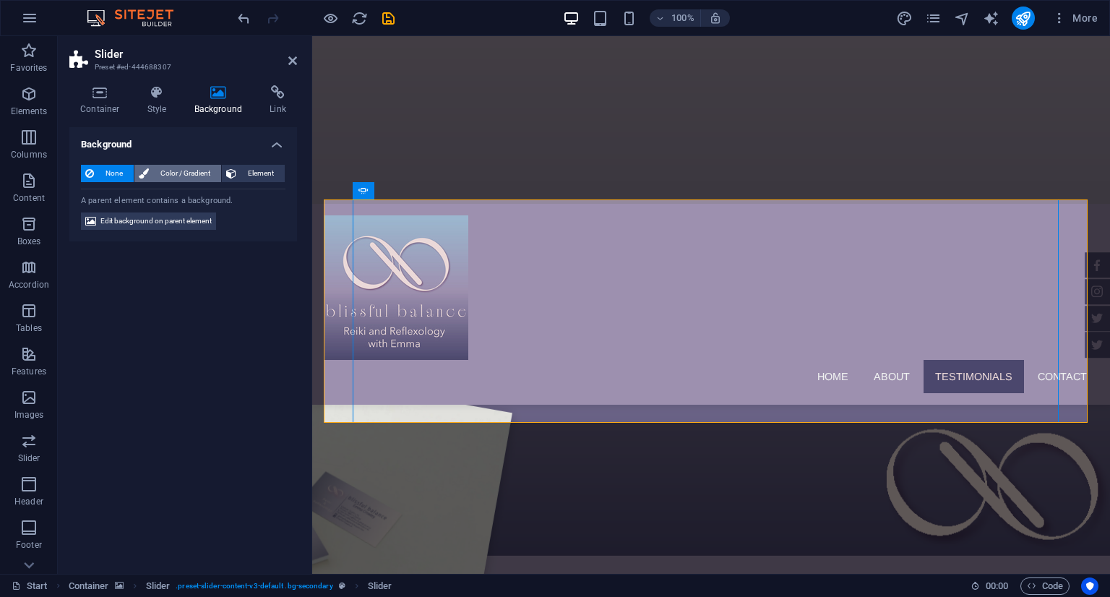
click at [158, 172] on span "Color / Gradient" at bounding box center [185, 173] width 64 height 17
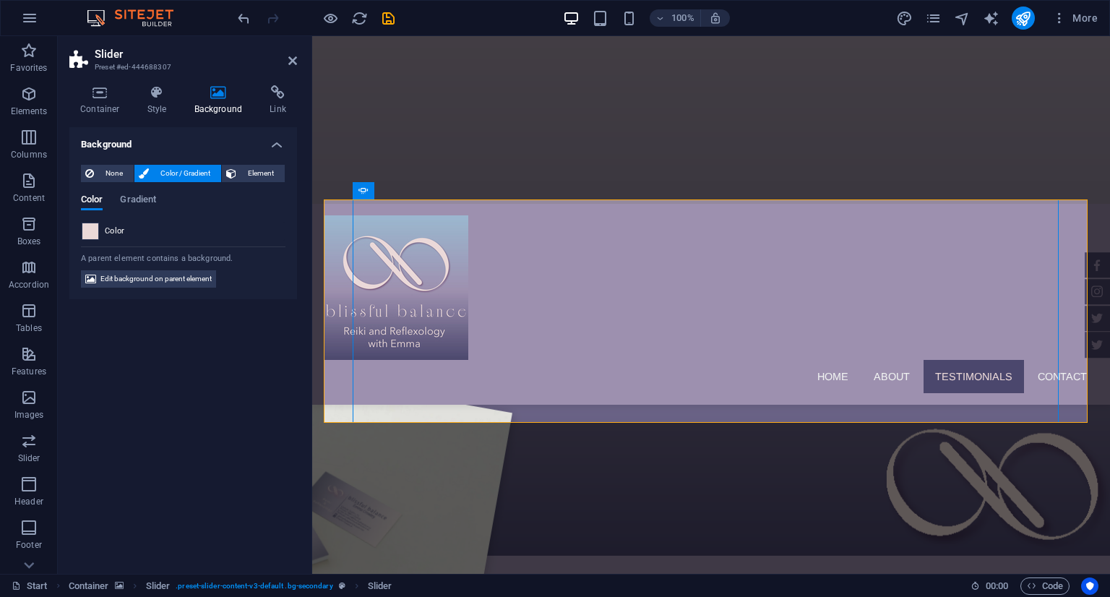
click at [89, 230] on span at bounding box center [90, 231] width 16 height 16
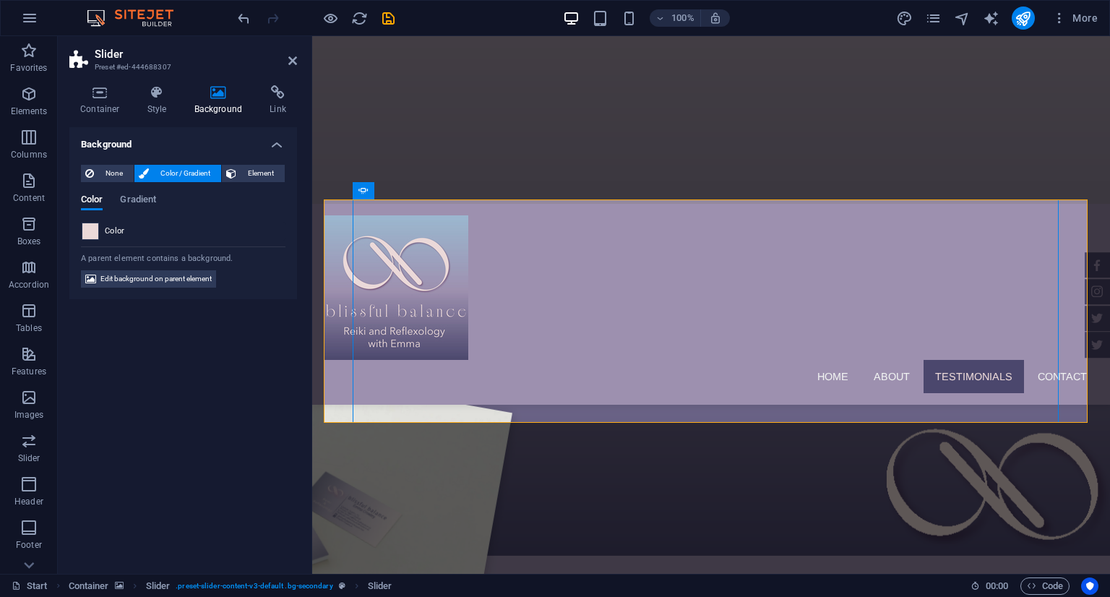
click at [92, 232] on span at bounding box center [90, 231] width 16 height 16
click at [293, 61] on icon at bounding box center [292, 61] width 9 height 12
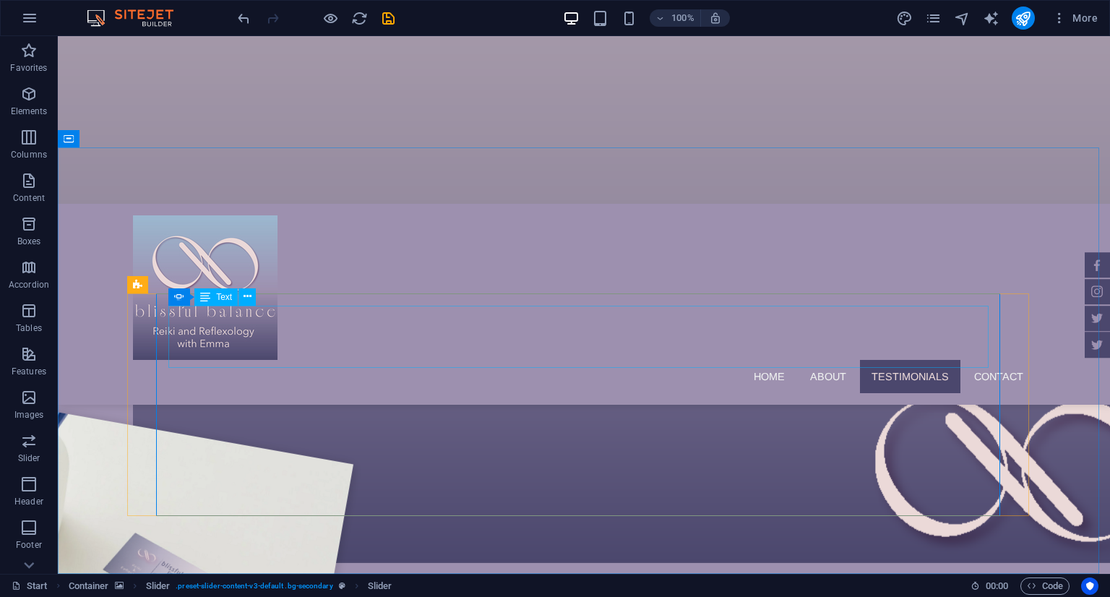
click at [224, 296] on span "Text" at bounding box center [224, 297] width 16 height 9
click at [244, 298] on icon at bounding box center [248, 296] width 8 height 15
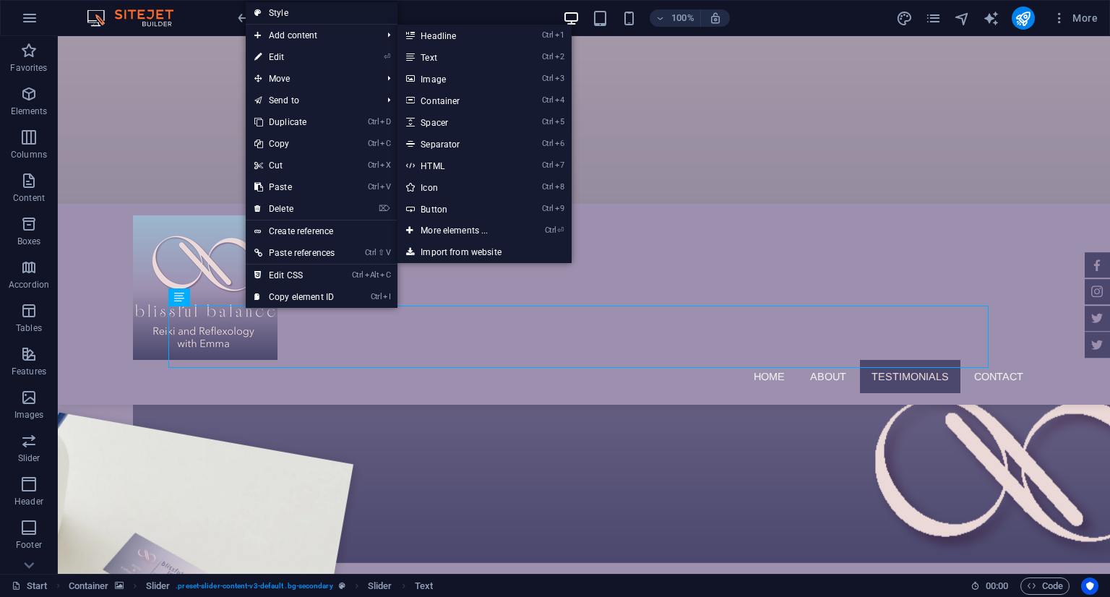
click at [301, 13] on link "Style" at bounding box center [322, 13] width 152 height 22
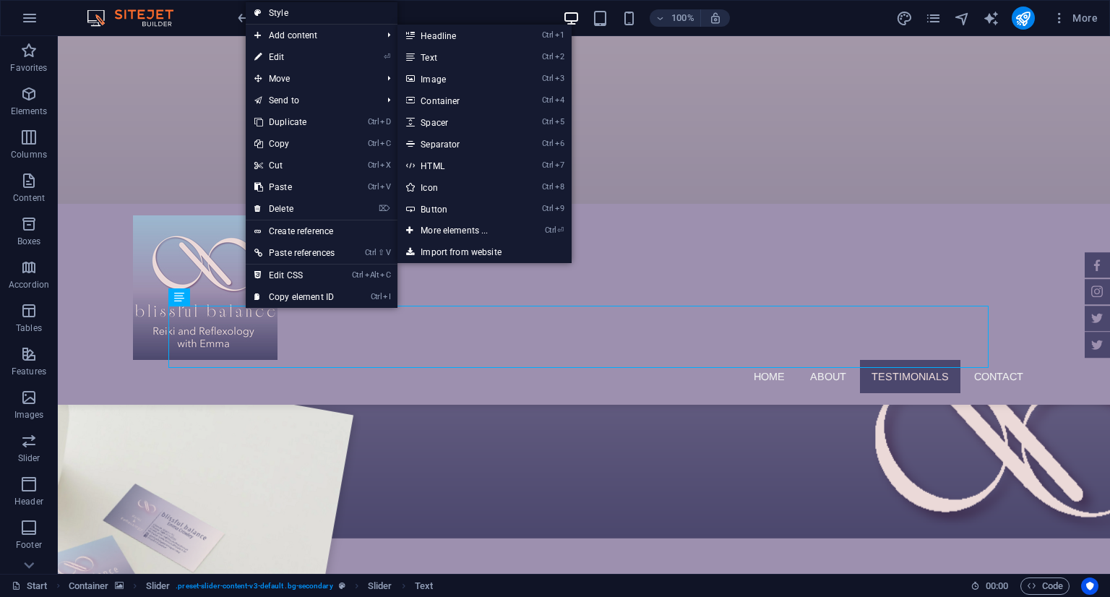
select select "rem"
select select "px"
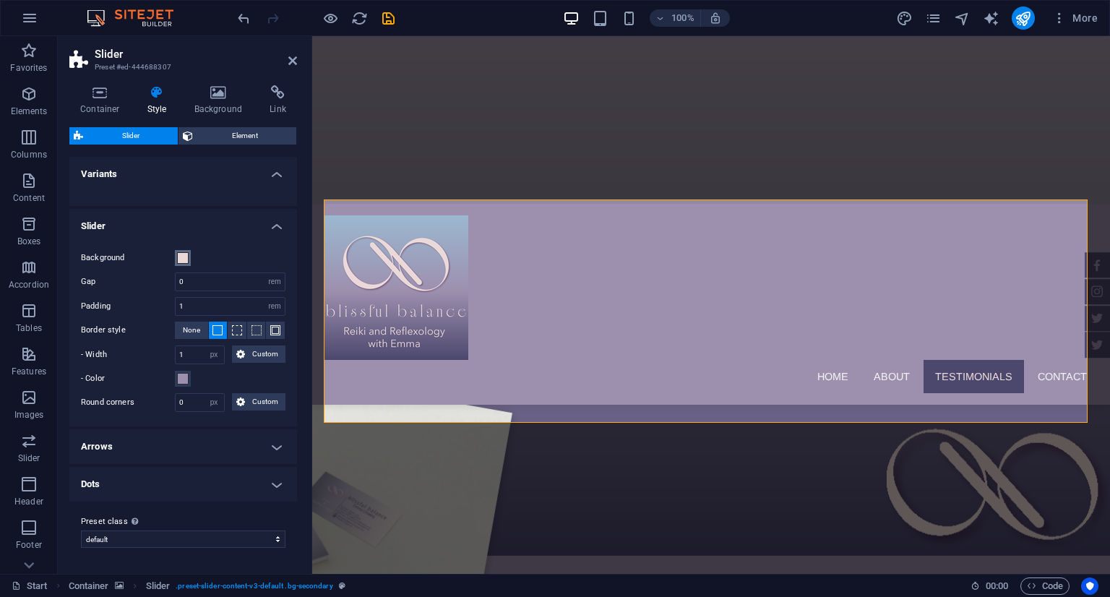
click at [182, 256] on span at bounding box center [183, 258] width 12 height 12
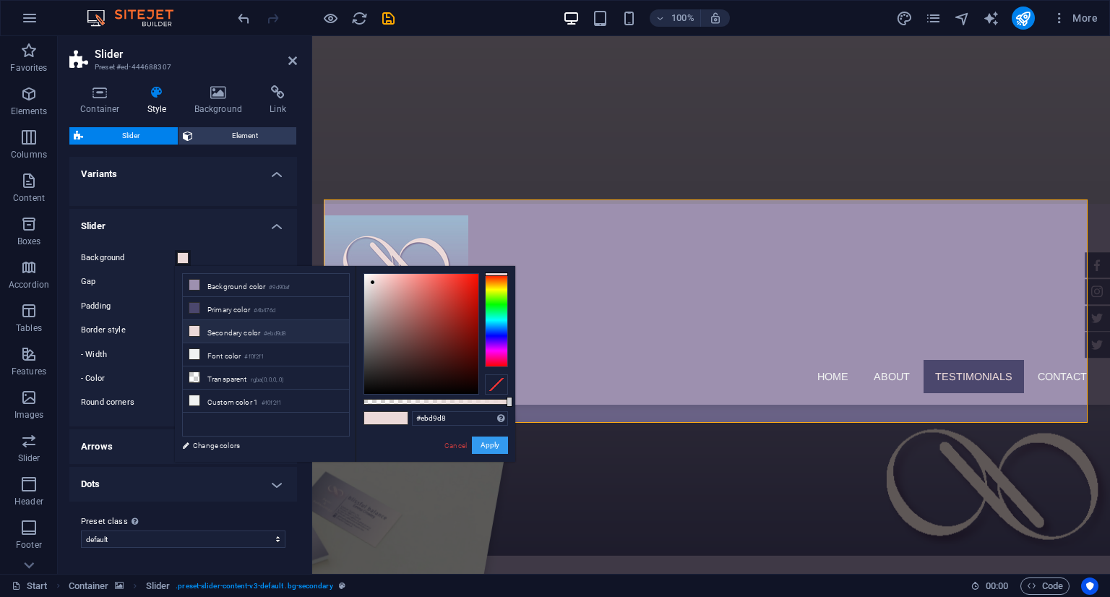
click at [477, 333] on button "Apply" at bounding box center [490, 444] width 36 height 17
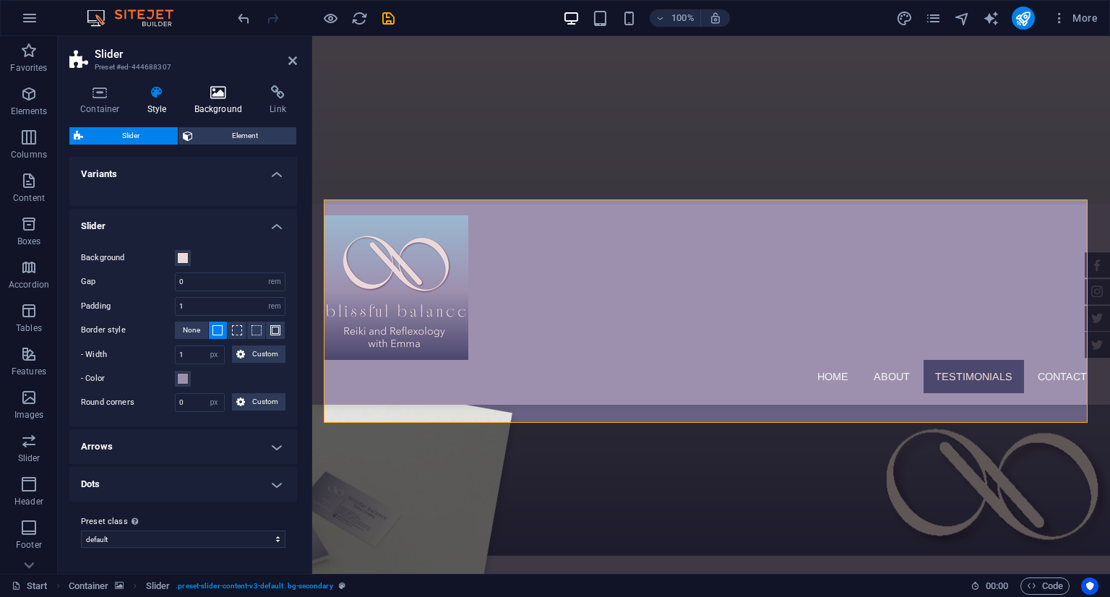
click at [217, 100] on h4 "Background" at bounding box center [222, 100] width 76 height 30
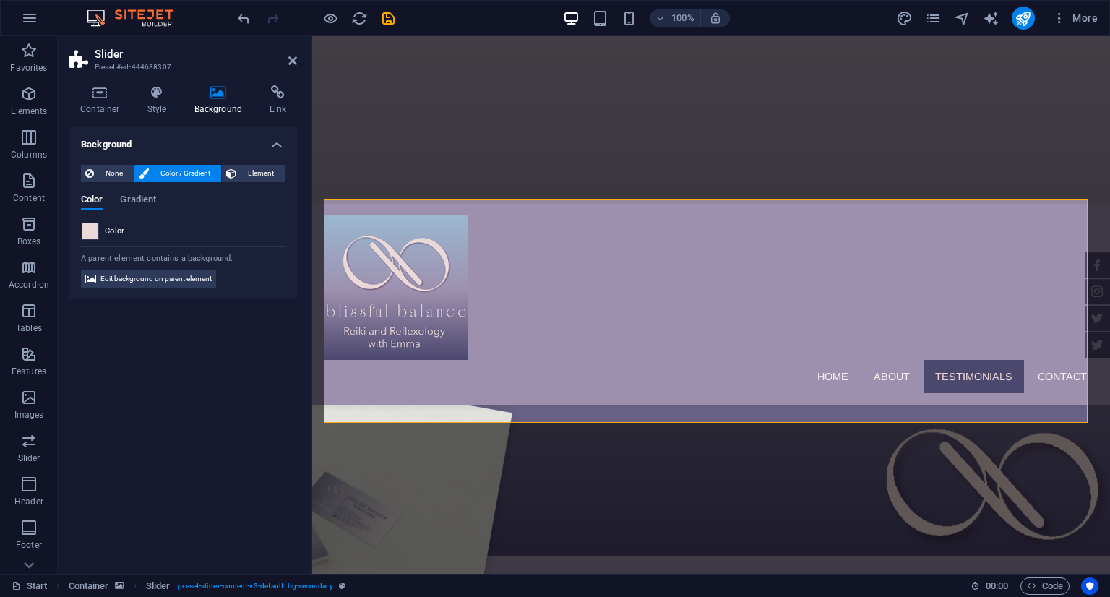
click at [87, 229] on span at bounding box center [90, 231] width 16 height 16
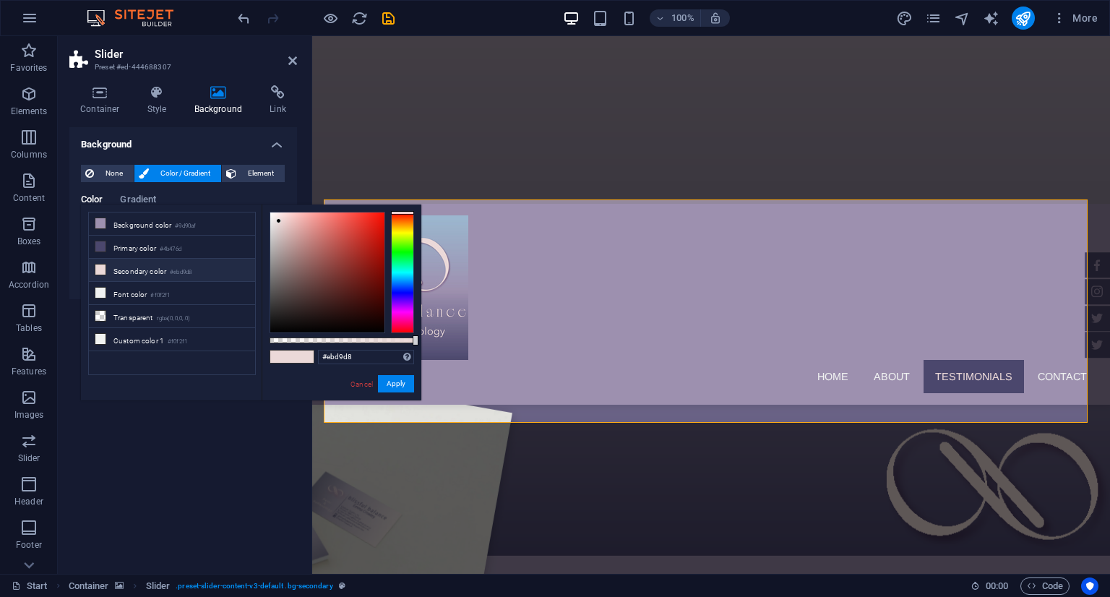
click at [111, 264] on li "Secondary color #ebd9d8" at bounding box center [172, 270] width 166 height 23
click at [387, 333] on button "Apply" at bounding box center [396, 383] width 36 height 17
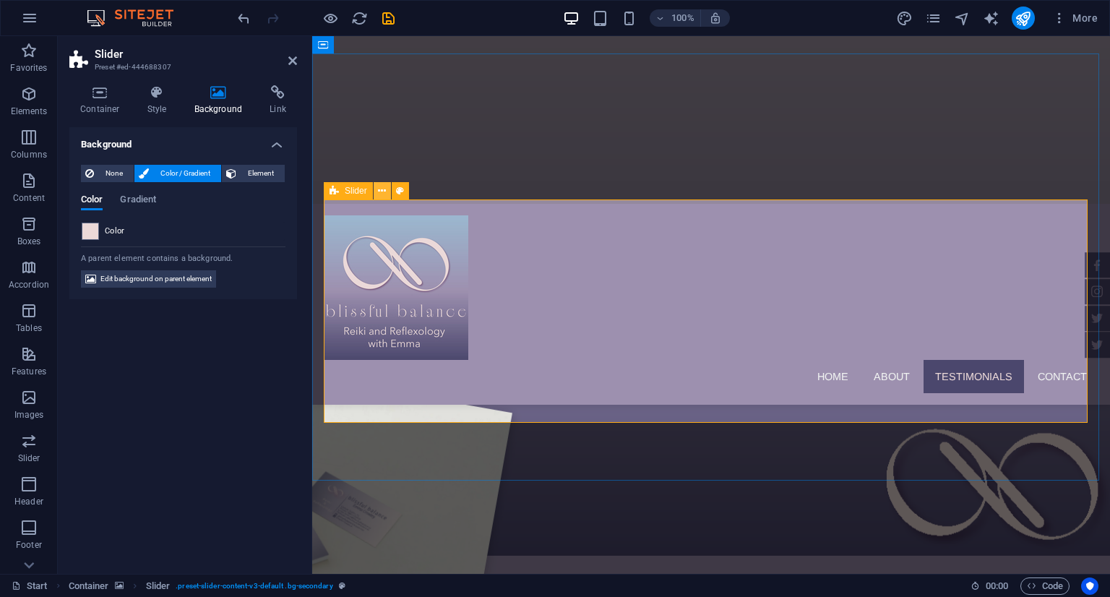
click at [386, 194] on button at bounding box center [382, 190] width 17 height 17
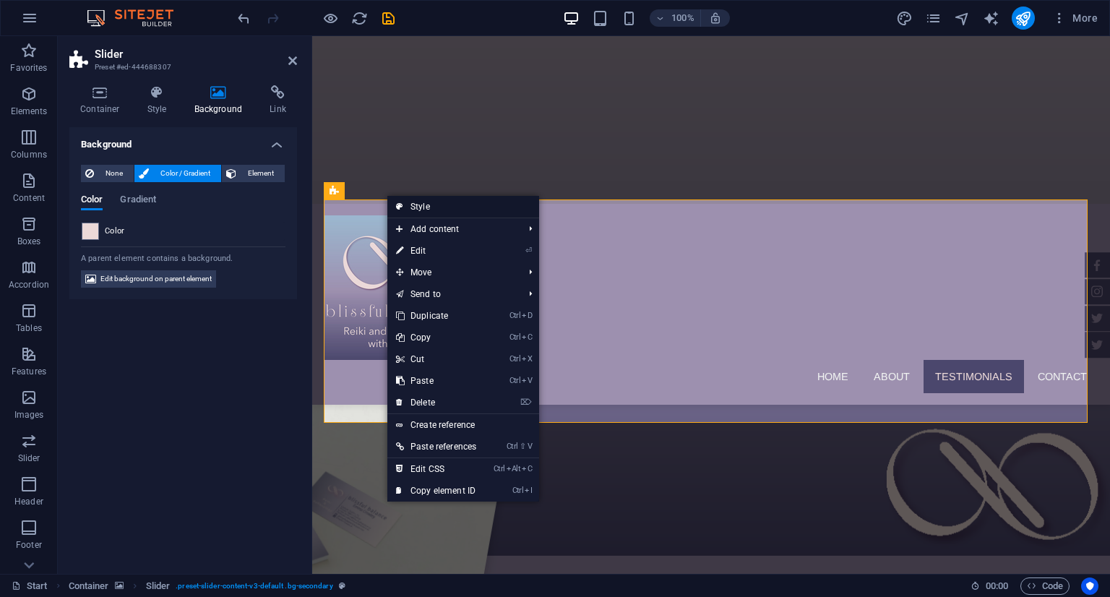
click at [421, 209] on link "Style" at bounding box center [463, 207] width 152 height 22
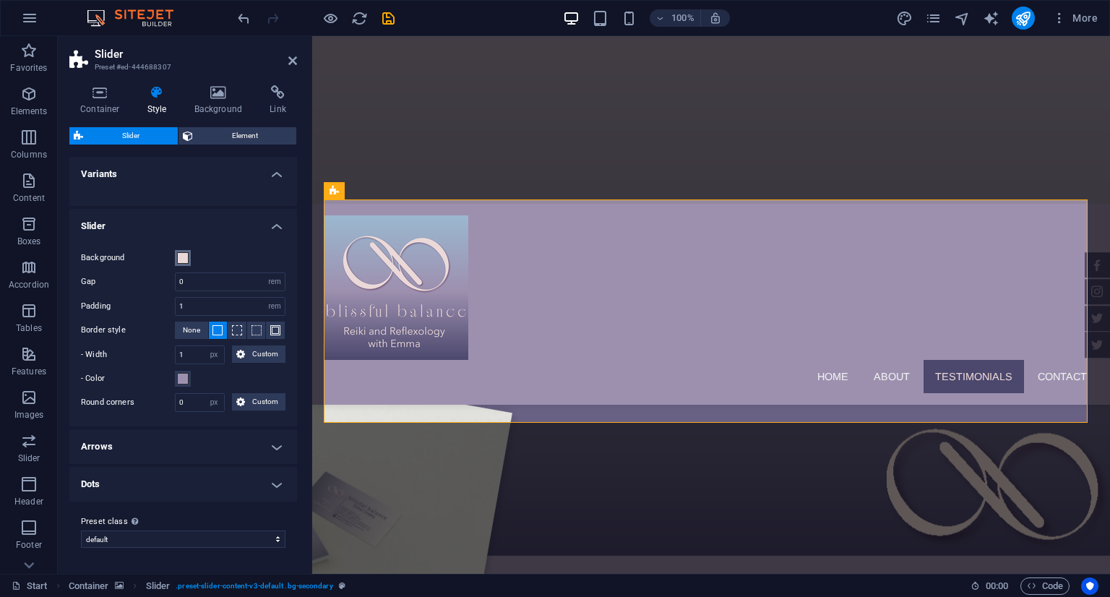
click at [184, 259] on span at bounding box center [183, 258] width 12 height 12
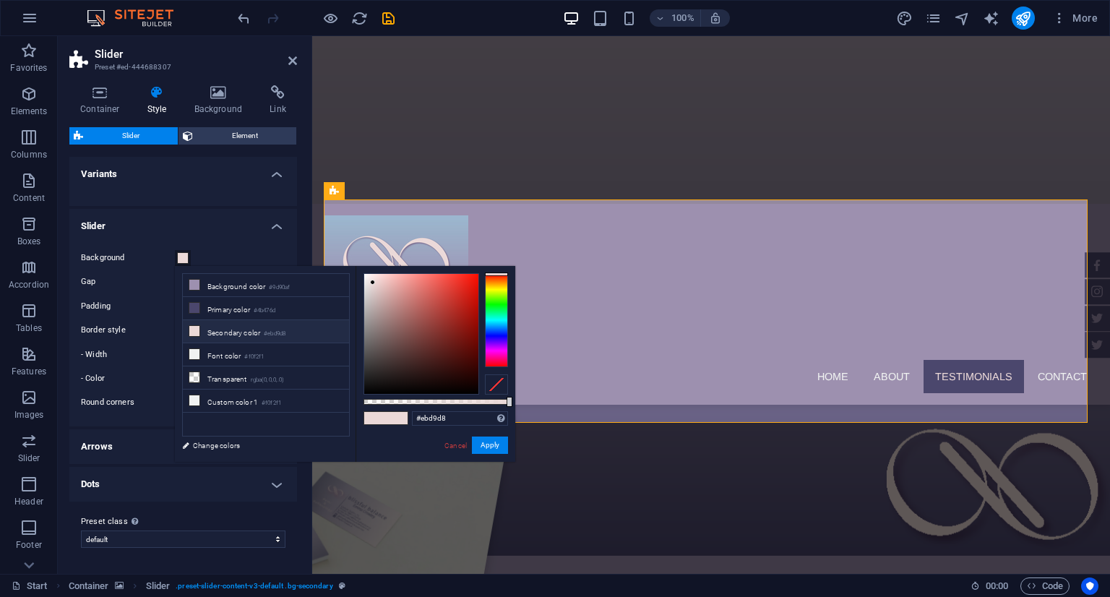
click at [397, 333] on span at bounding box center [397, 418] width 22 height 12
drag, startPoint x: 480, startPoint y: 447, endPoint x: 191, endPoint y: 370, distance: 298.3
click at [480, 333] on button "Apply" at bounding box center [490, 444] width 36 height 17
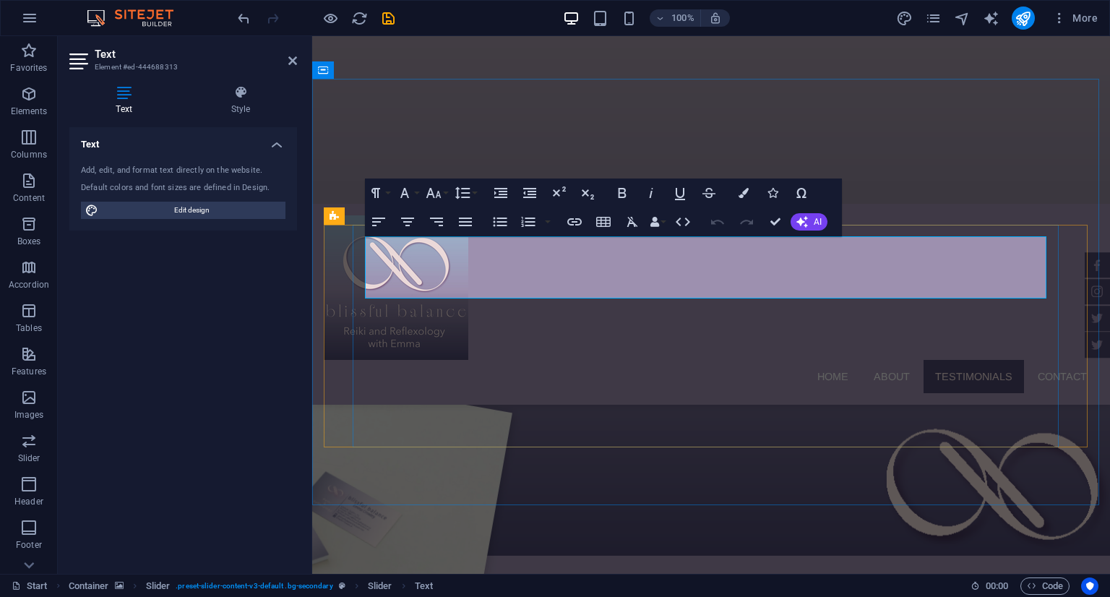
scroll to position [1682, 0]
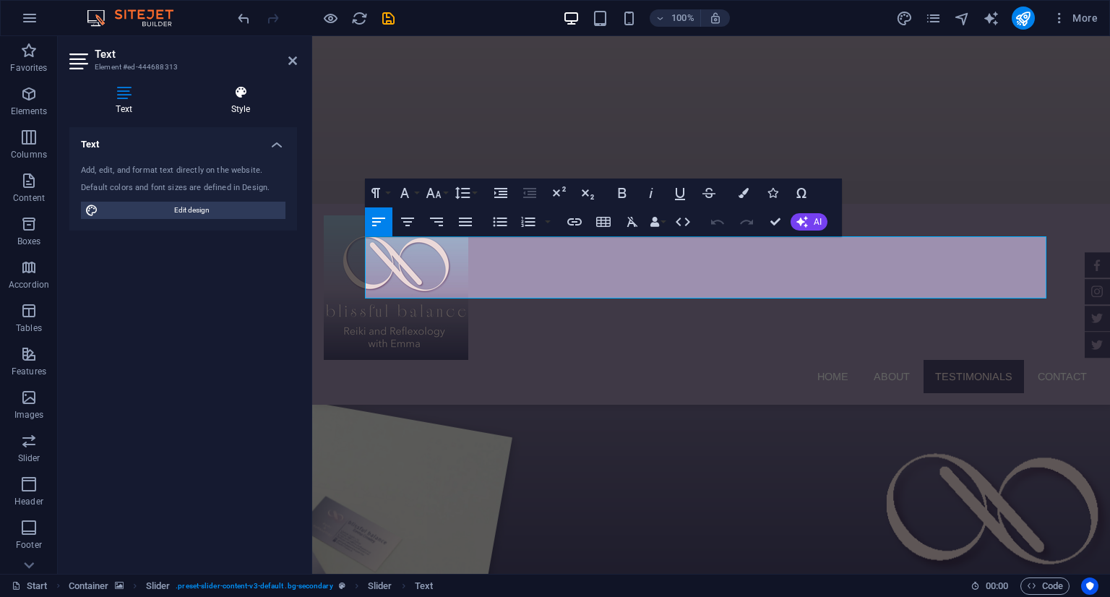
click at [241, 97] on icon at bounding box center [240, 92] width 113 height 14
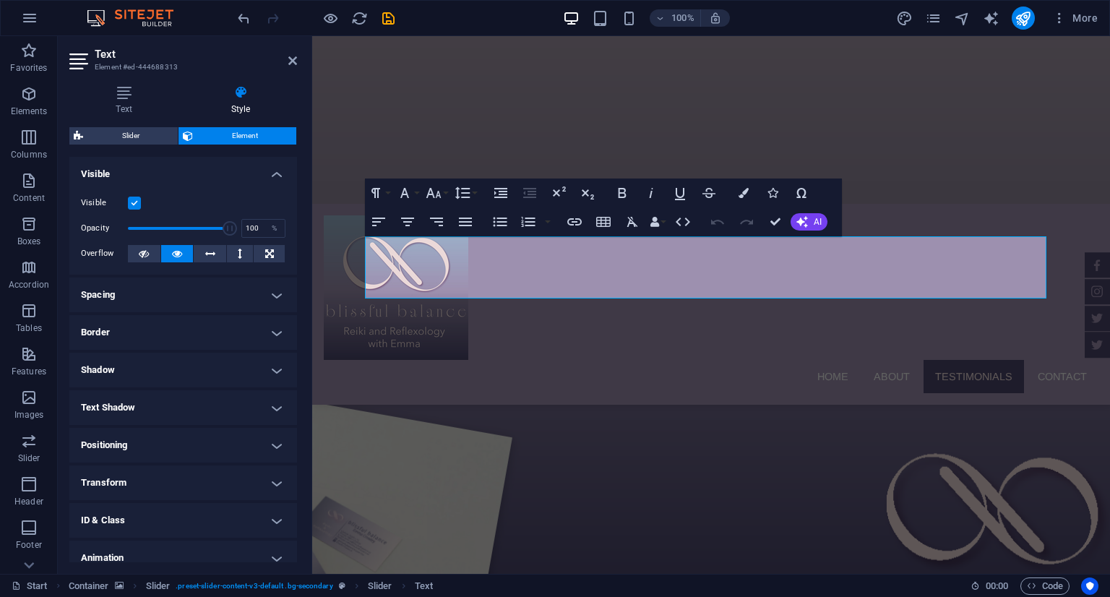
scroll to position [0, 0]
click at [124, 96] on icon at bounding box center [123, 92] width 109 height 14
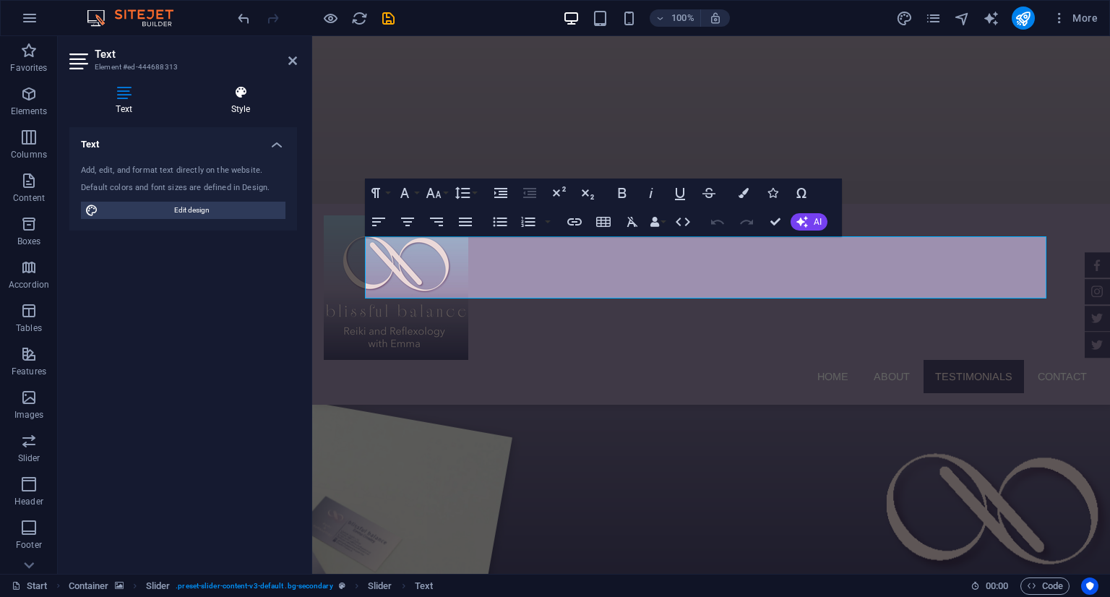
click at [240, 96] on icon at bounding box center [240, 92] width 113 height 14
